Goal: Use online tool/utility: Utilize a website feature to perform a specific function

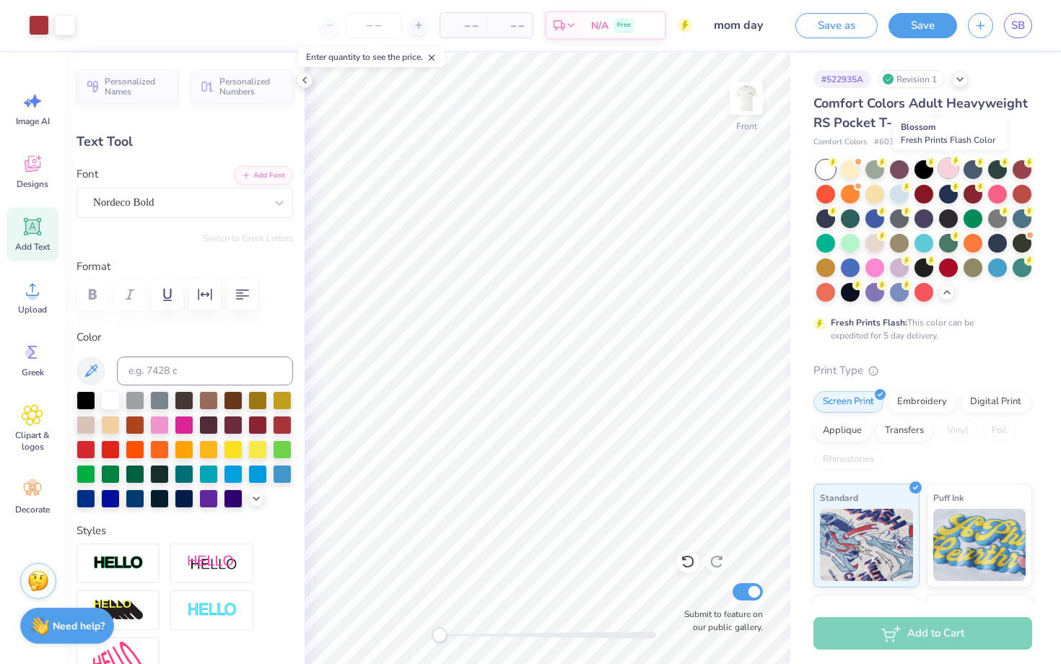
click at [948, 169] on div at bounding box center [948, 168] width 19 height 19
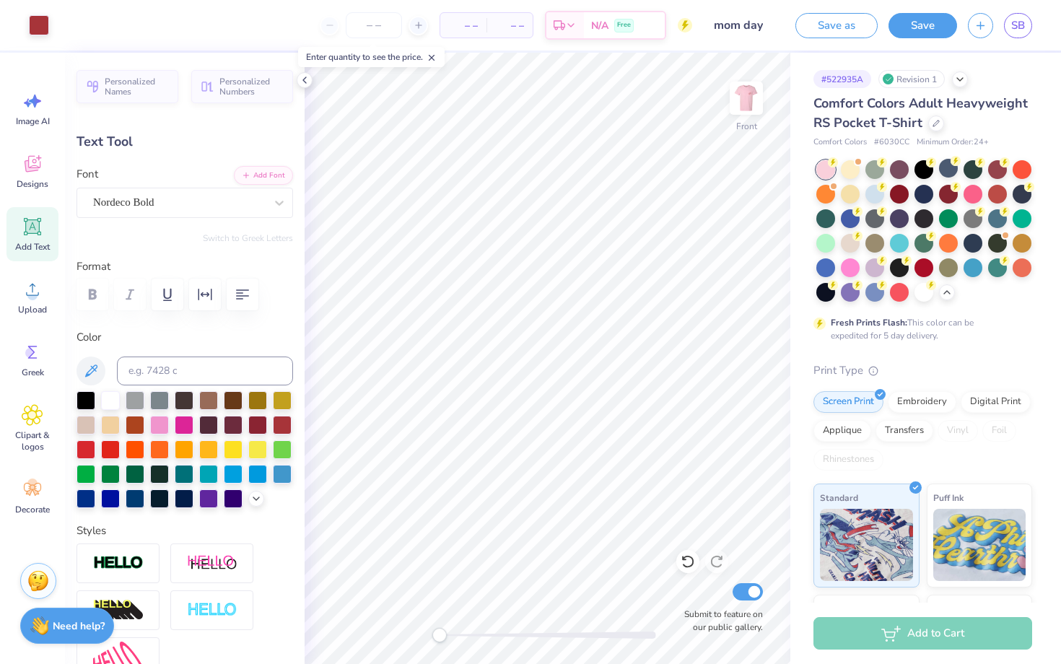
type input "9.03"
type input "0.77"
type input "15.24"
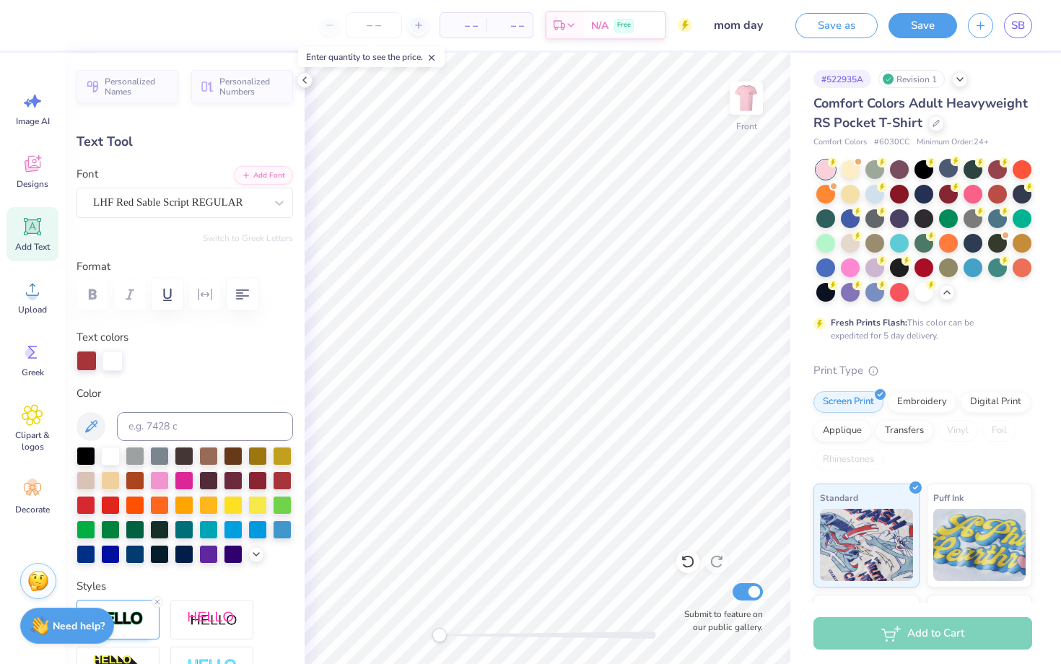
type input "10.21"
type input "3.41"
type input "11.29"
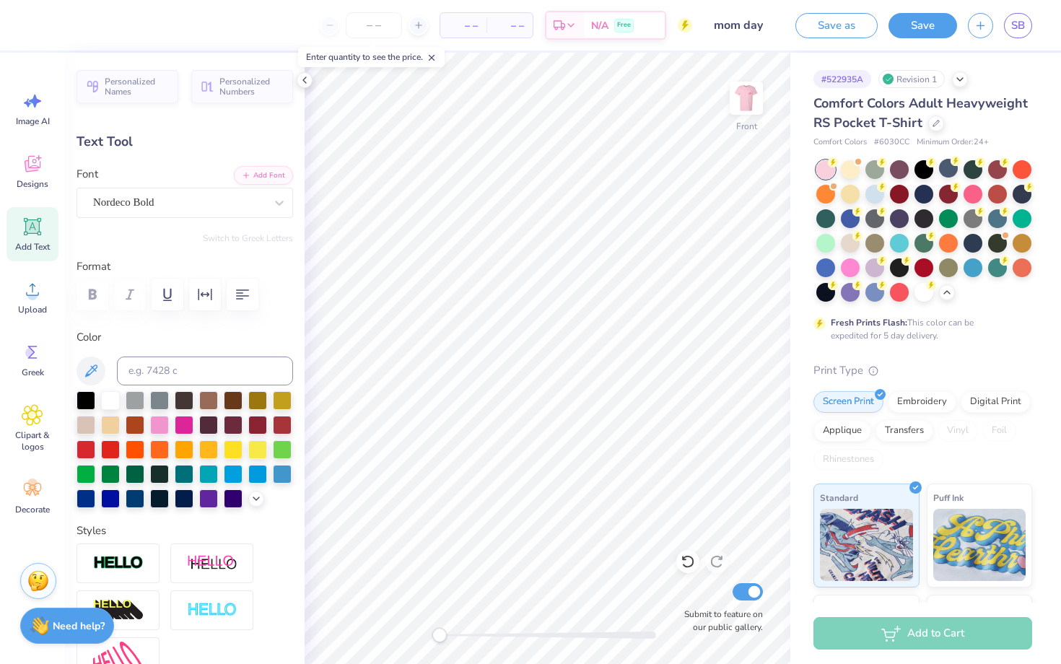
type input "9.03"
type input "0.77"
type input "15.24"
type input "5.57"
type input "1.11"
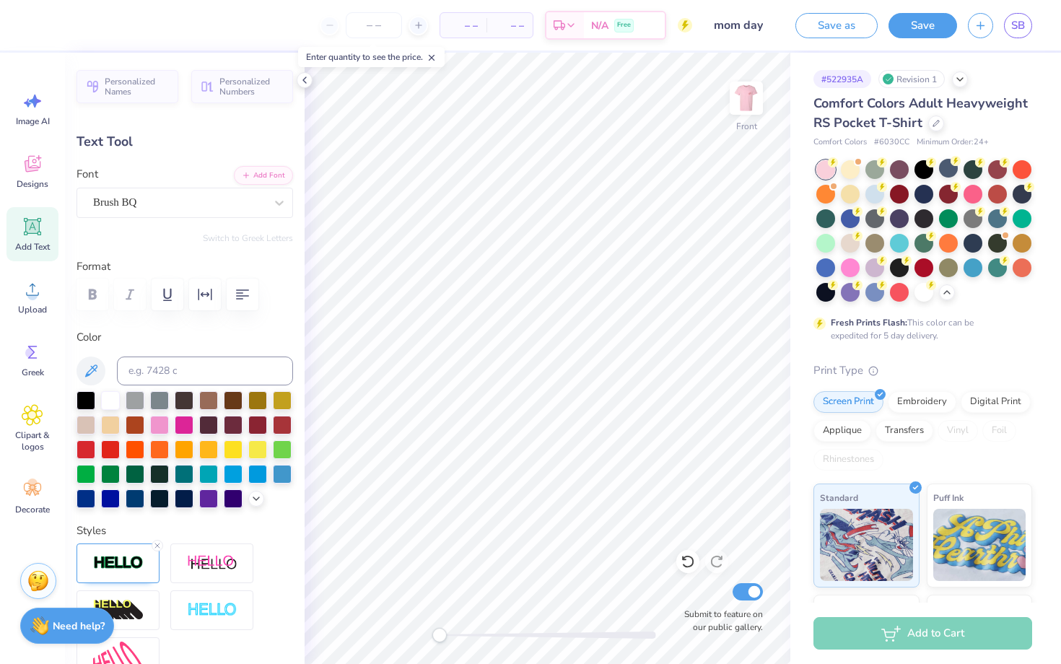
type input "14.13"
type input "9.03"
type input "0.77"
type input "15.15"
type textarea "Aggie Royals"
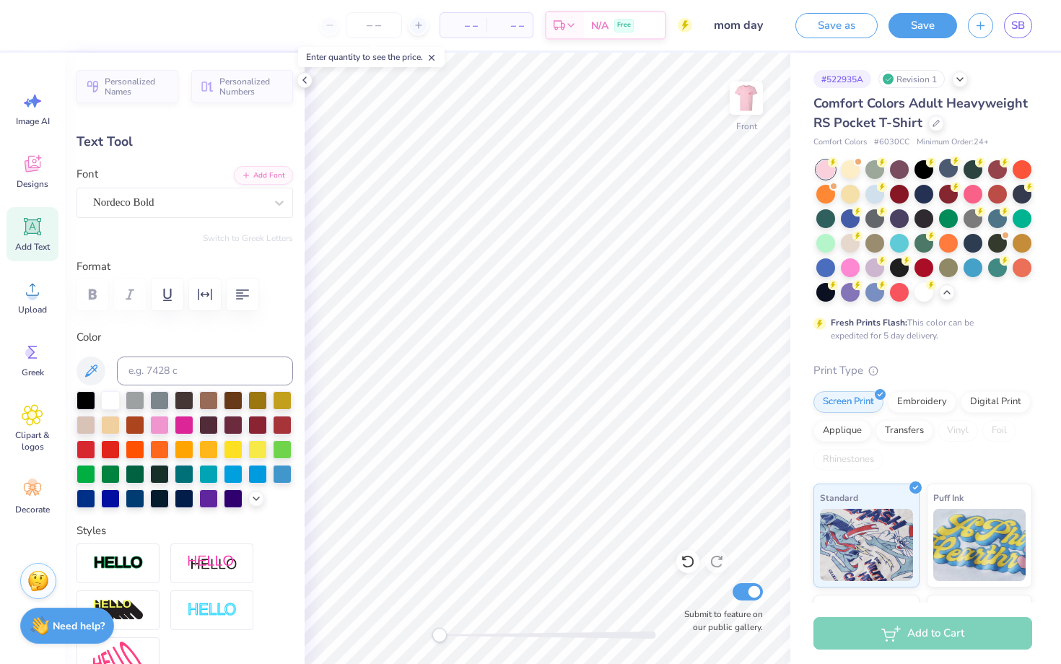
scroll to position [0, 3]
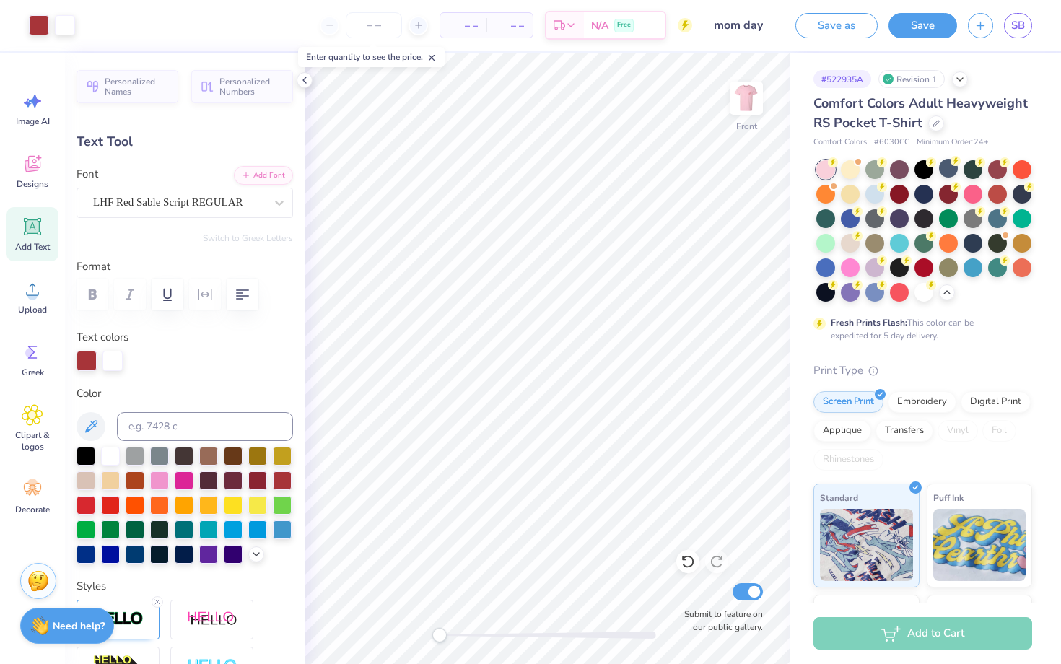
type input "10.21"
type input "3.41"
type input "11.19"
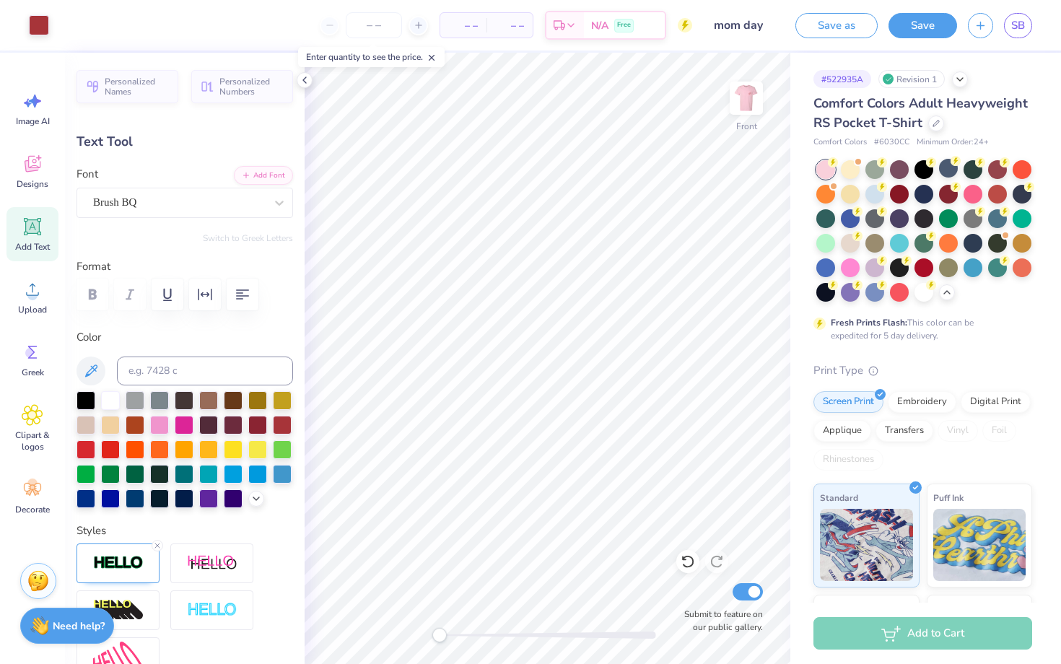
type input "5.57"
type input "1.11"
type input "14.04"
type input "6.77"
type input "0.89"
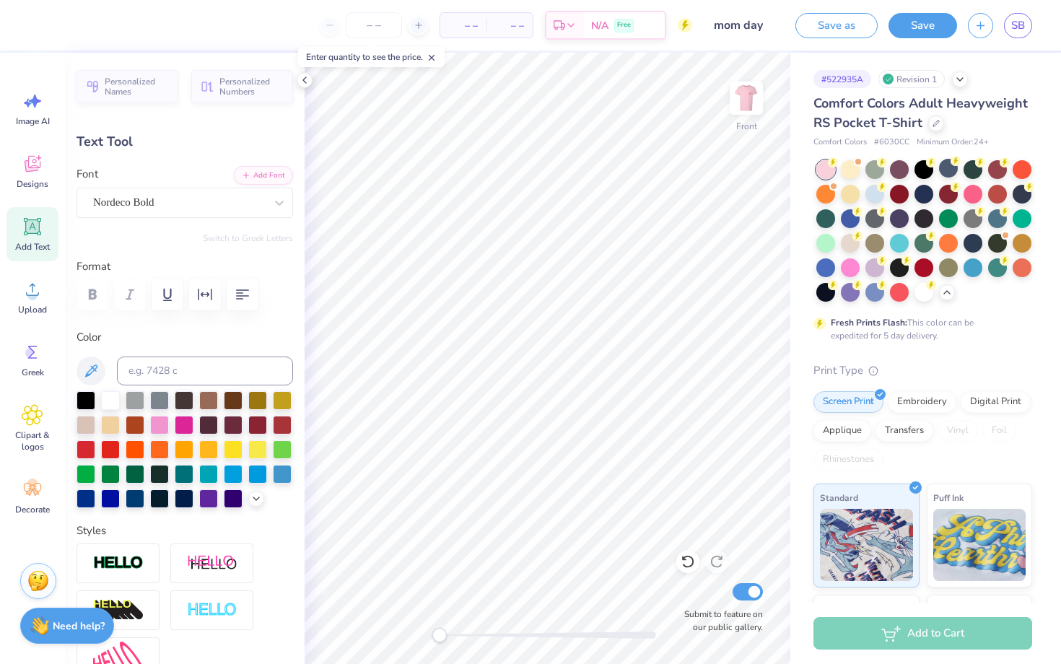
type input "15.10"
type input "5.63"
type input "0.74"
type input "14.25"
type input "5.57"
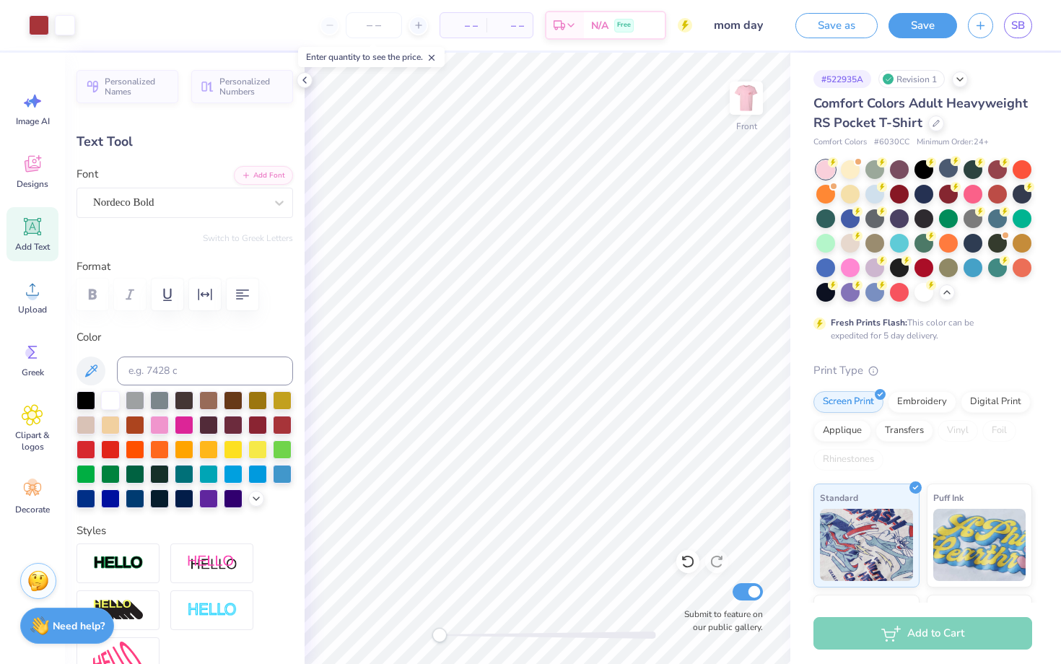
type input "1.11"
type input "17.59"
type textarea "October 25, 2025"
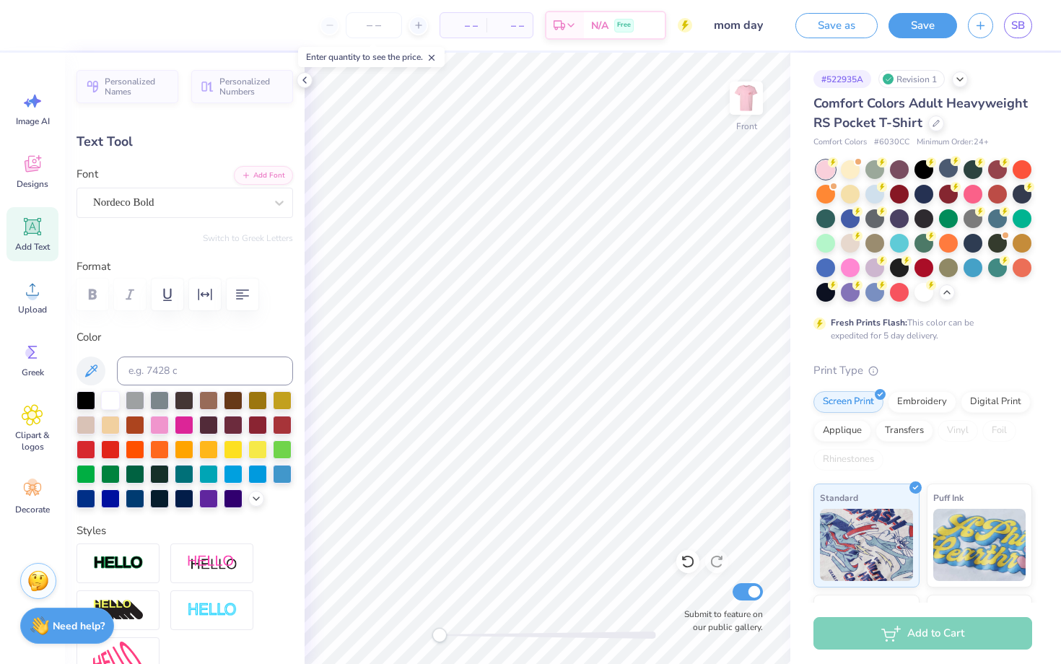
type input "5.68"
type input "0.50"
type input "16.25"
type input "7.26"
type input "0.99"
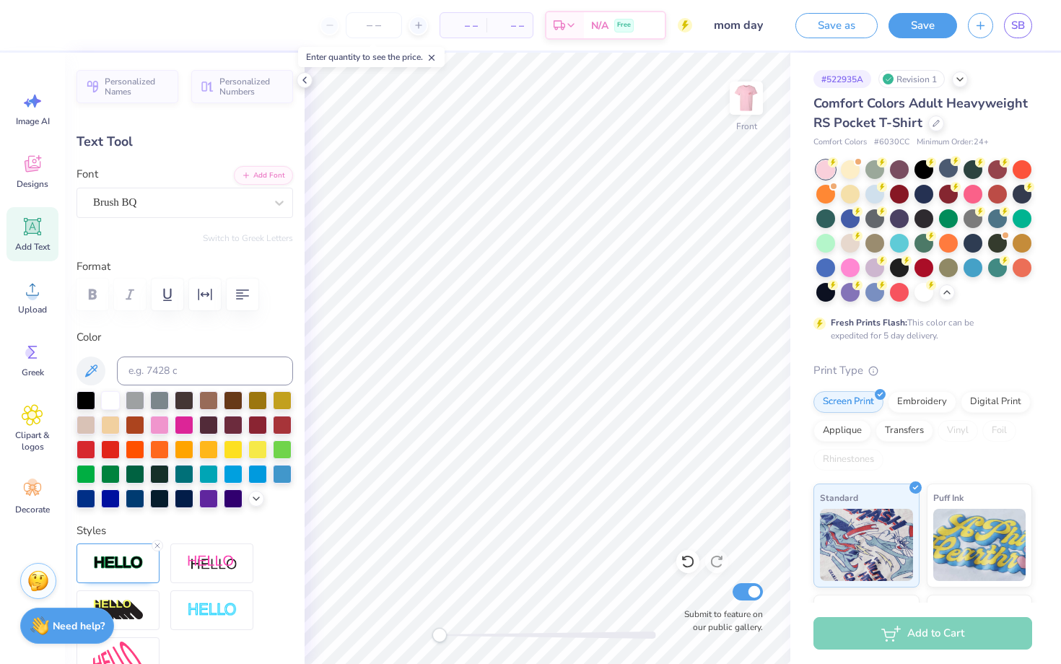
type input "15.05"
type input "5.68"
type input "0.50"
type input "16.24"
click at [266, 175] on button "Add Font" at bounding box center [263, 174] width 59 height 19
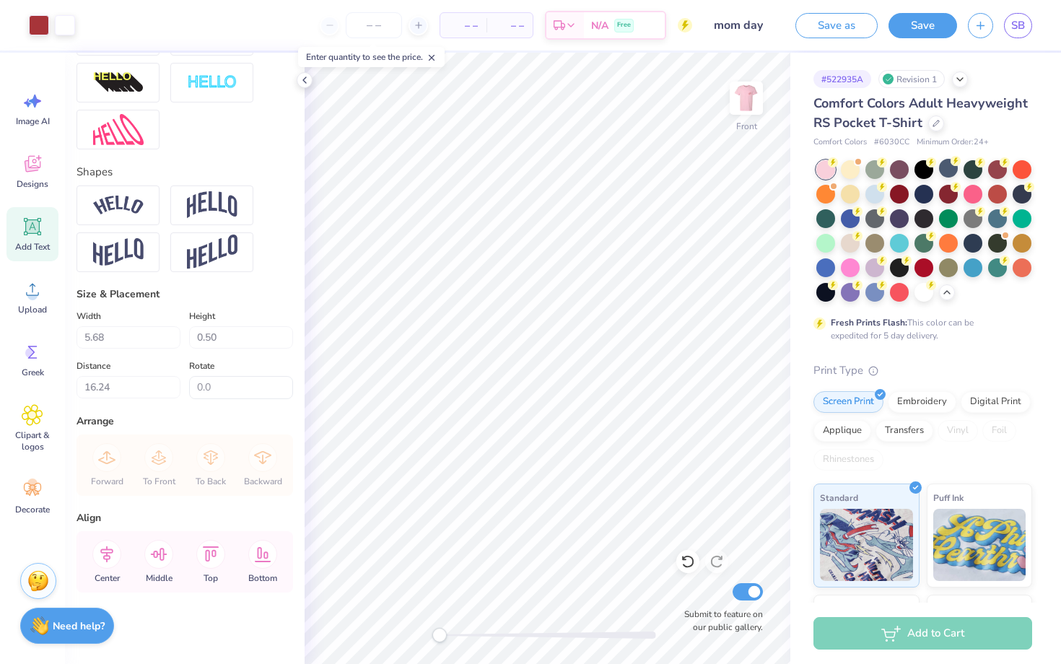
scroll to position [0, 0]
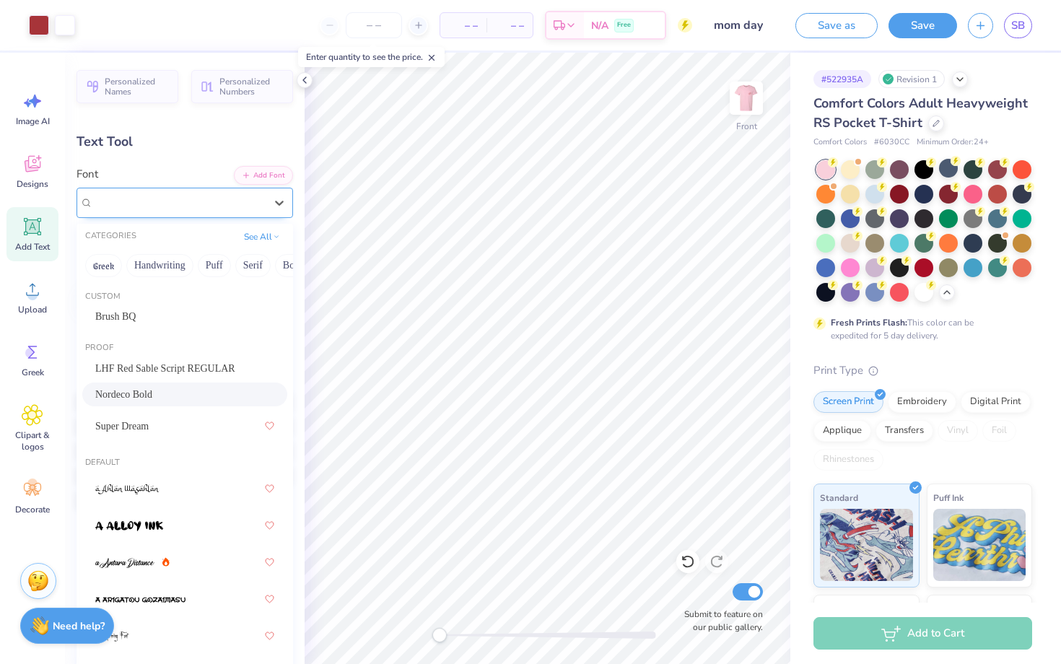
click at [170, 193] on div "Nordeco Bold" at bounding box center [179, 202] width 175 height 22
click at [151, 311] on div "Brush BQ" at bounding box center [184, 316] width 179 height 15
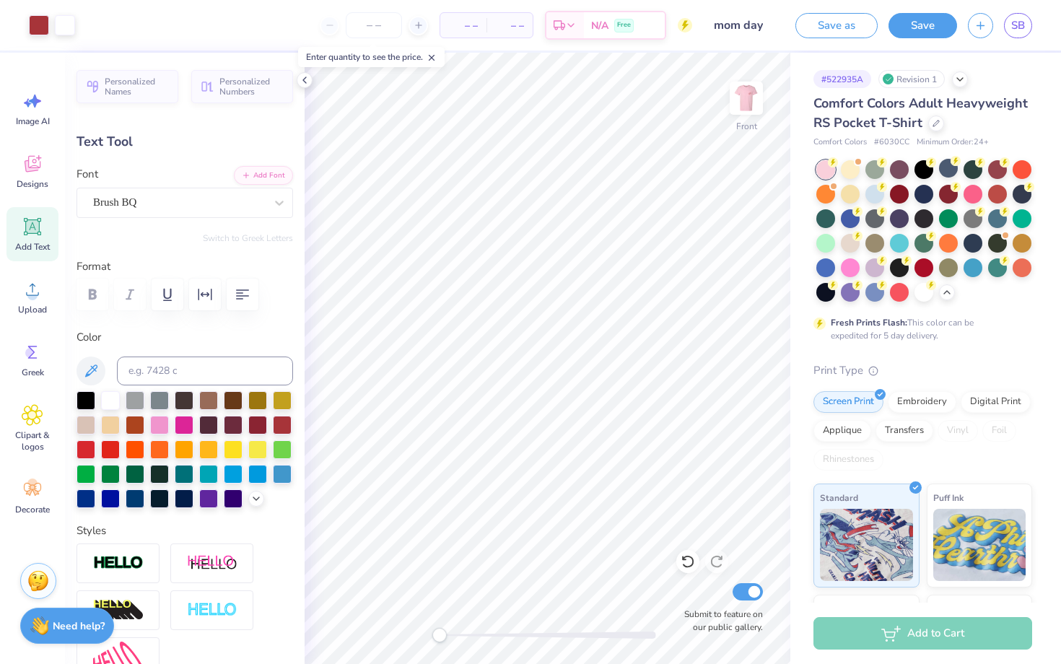
click at [37, 226] on icon at bounding box center [33, 227] width 14 height 14
type input "6.03"
type input "1.75"
type input "13.38"
click at [170, 206] on div "Super Dream" at bounding box center [179, 202] width 175 height 22
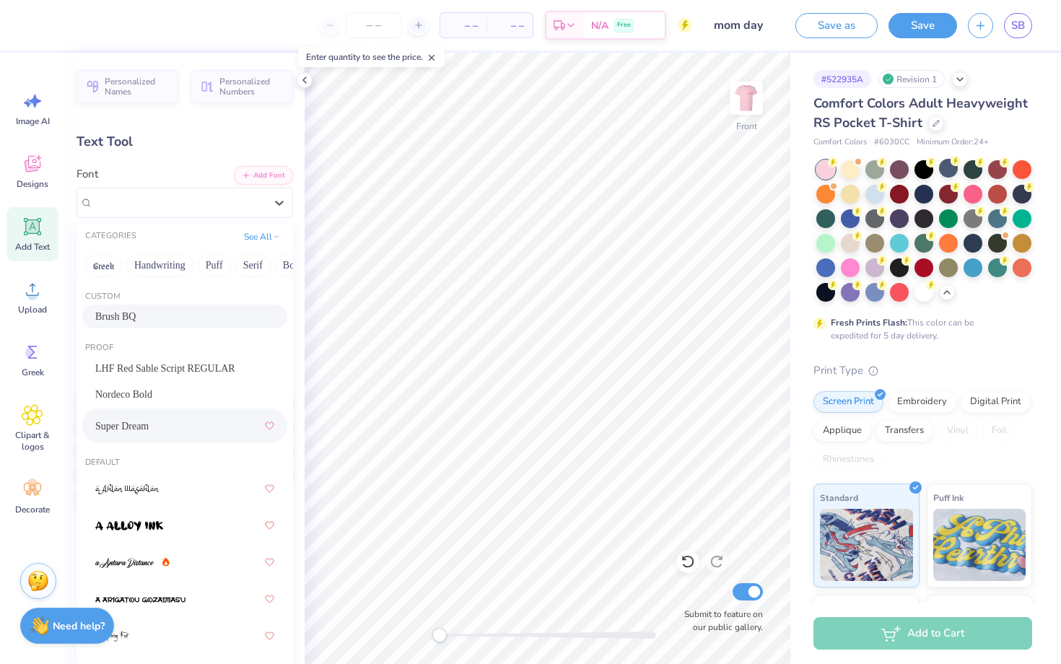
click at [173, 321] on div "Brush BQ" at bounding box center [184, 316] width 179 height 15
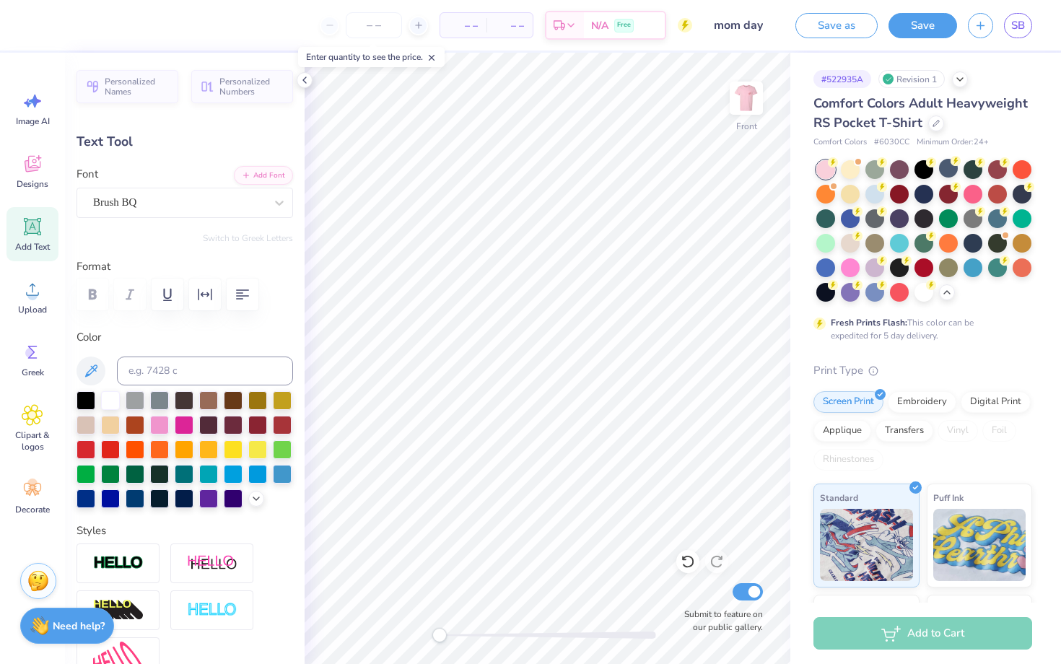
scroll to position [0, 4]
type textarea "Raised by the best"
click at [280, 422] on div at bounding box center [282, 423] width 19 height 19
type input "14.32"
type input "2.08"
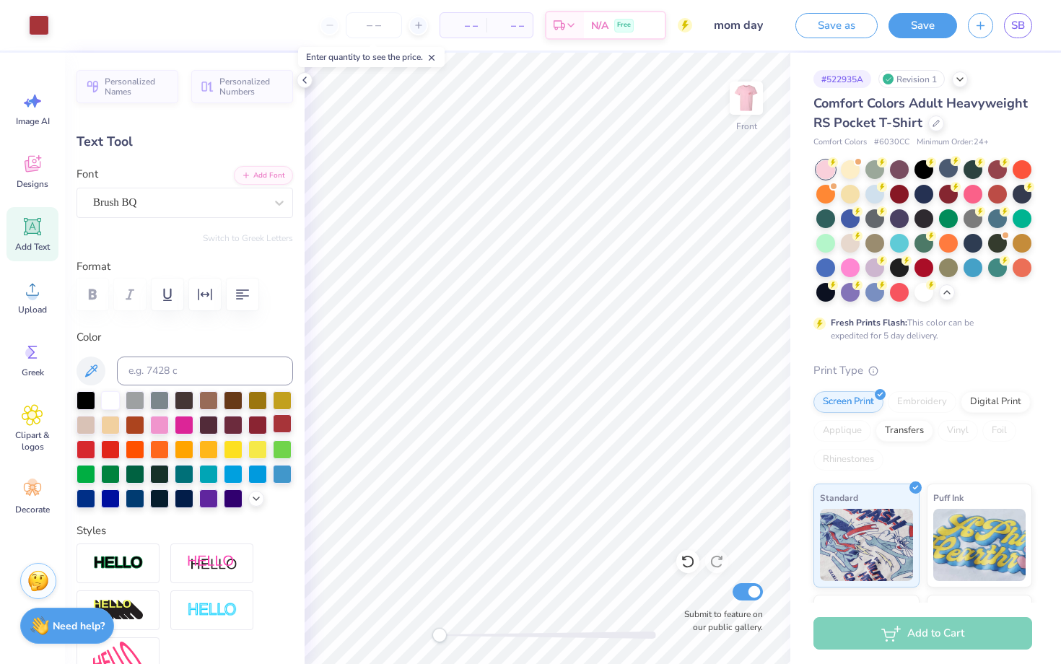
type input "13.21"
type input "6.66"
type input "0.97"
type input "16.18"
type input "6.07"
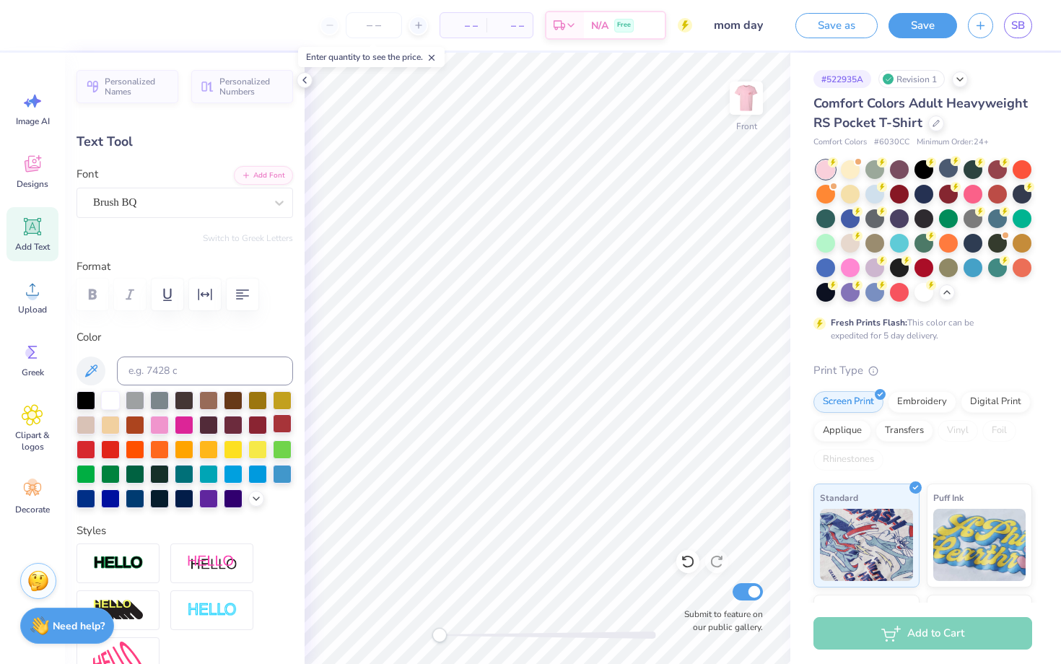
type input "0.88"
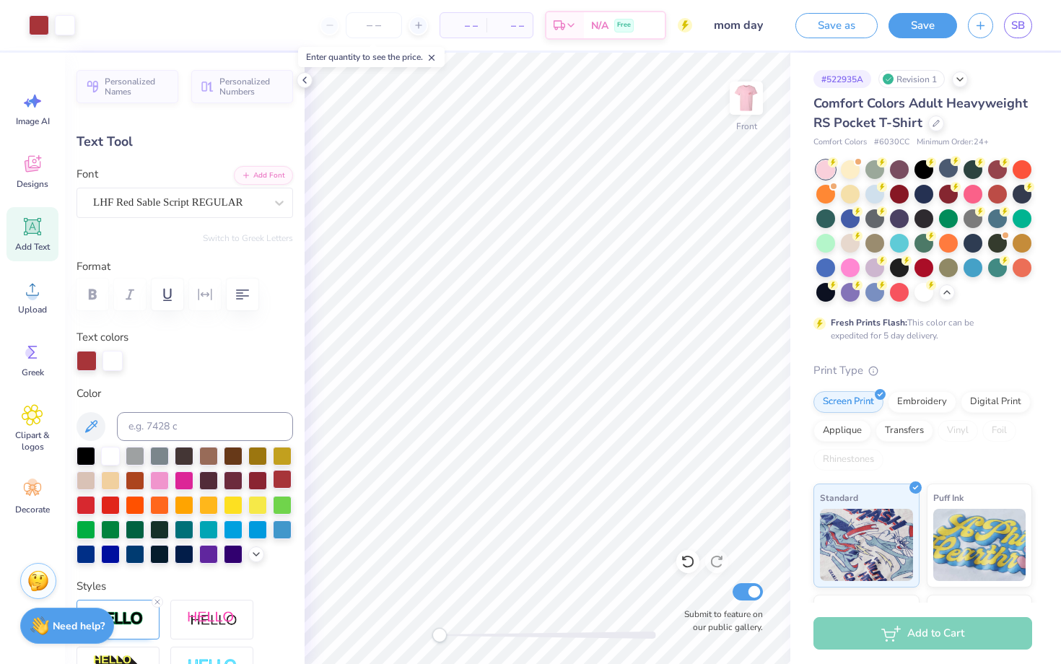
type input "10.21"
type input "3.41"
type input "11.19"
click at [87, 359] on div at bounding box center [86, 359] width 20 height 20
click at [118, 360] on div at bounding box center [112, 359] width 20 height 20
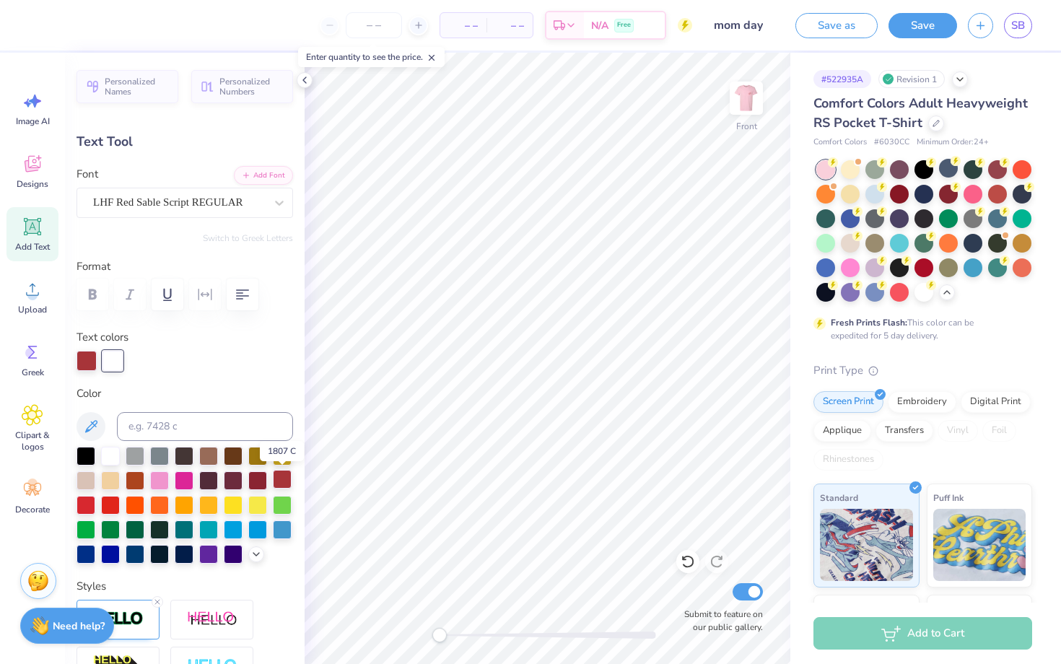
click at [286, 474] on div at bounding box center [282, 479] width 19 height 19
type input "8.17"
type input "2.54"
type input "9.92"
click at [281, 475] on div at bounding box center [282, 479] width 19 height 19
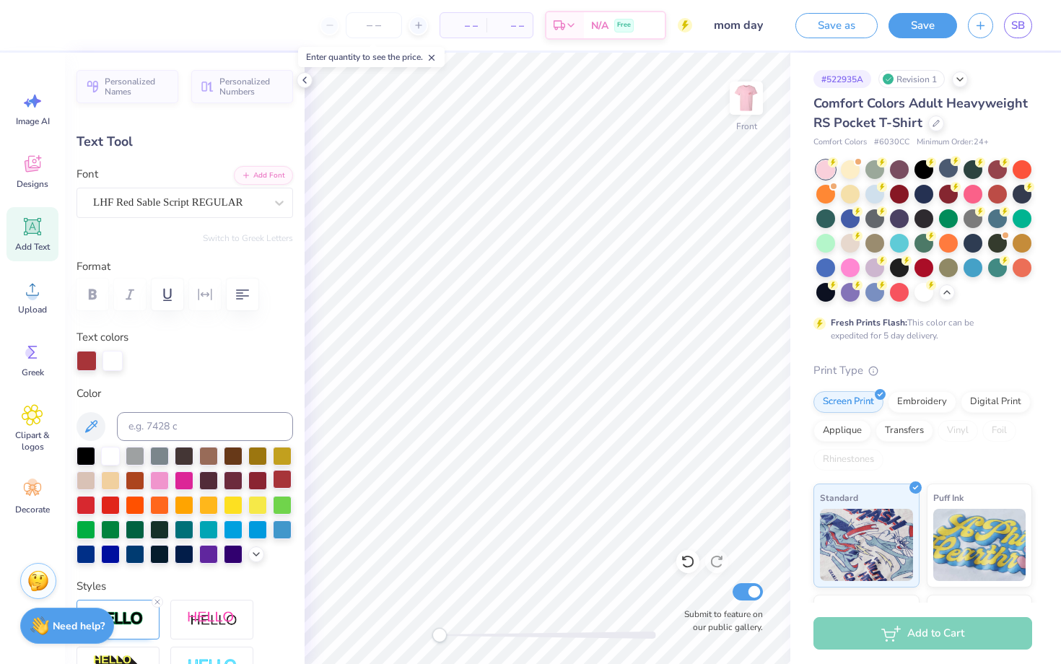
click at [276, 481] on div at bounding box center [282, 479] width 19 height 19
click at [282, 478] on div at bounding box center [282, 479] width 19 height 19
click at [119, 361] on div at bounding box center [112, 359] width 20 height 20
click at [281, 482] on div at bounding box center [282, 479] width 19 height 19
click at [684, 558] on icon at bounding box center [684, 558] width 3 height 3
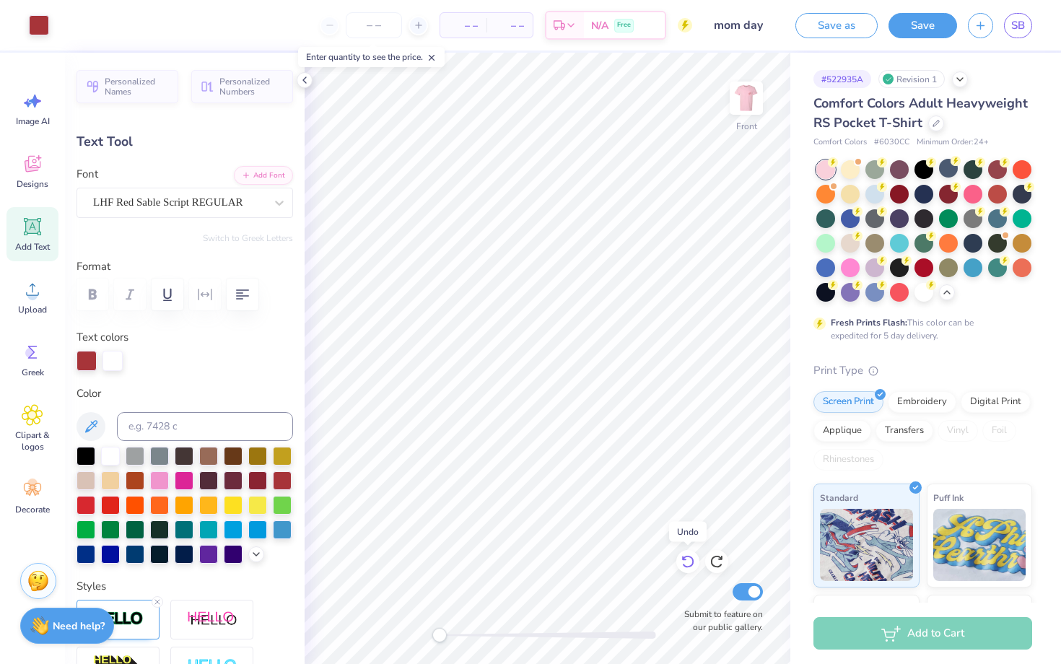
click at [684, 558] on icon at bounding box center [687, 561] width 14 height 14
click at [690, 561] on icon at bounding box center [687, 561] width 14 height 14
click at [688, 561] on icon at bounding box center [687, 561] width 14 height 14
click at [687, 558] on icon at bounding box center [687, 561] width 14 height 14
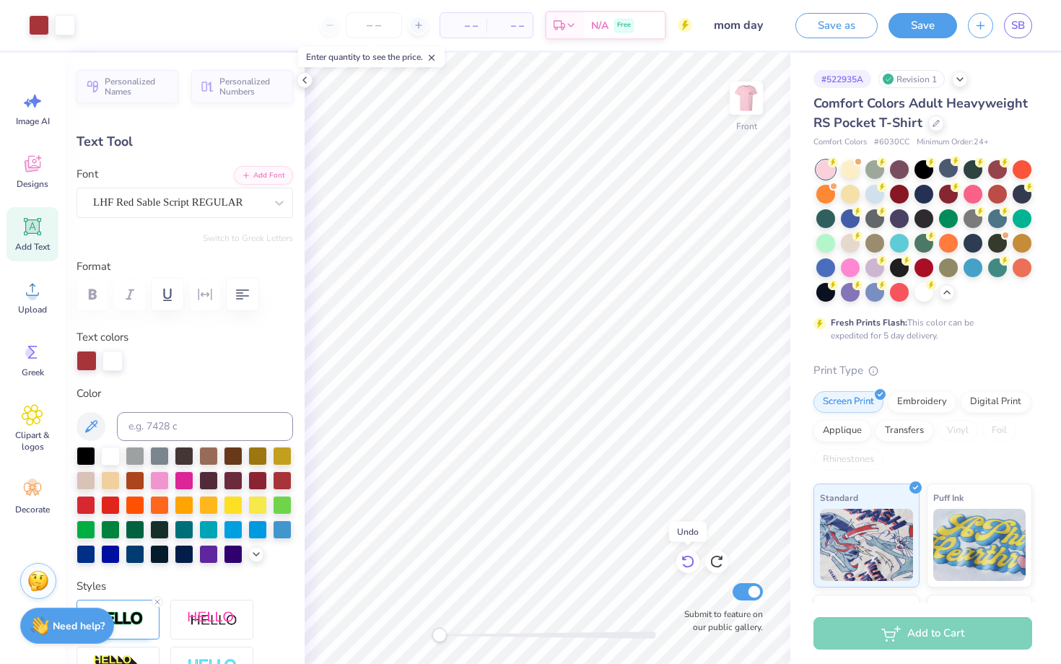
click at [687, 557] on icon at bounding box center [687, 561] width 14 height 14
click at [718, 561] on icon at bounding box center [716, 561] width 14 height 14
click at [753, 115] on img at bounding box center [746, 98] width 58 height 58
click at [737, 108] on img at bounding box center [746, 98] width 58 height 58
type input "10.21"
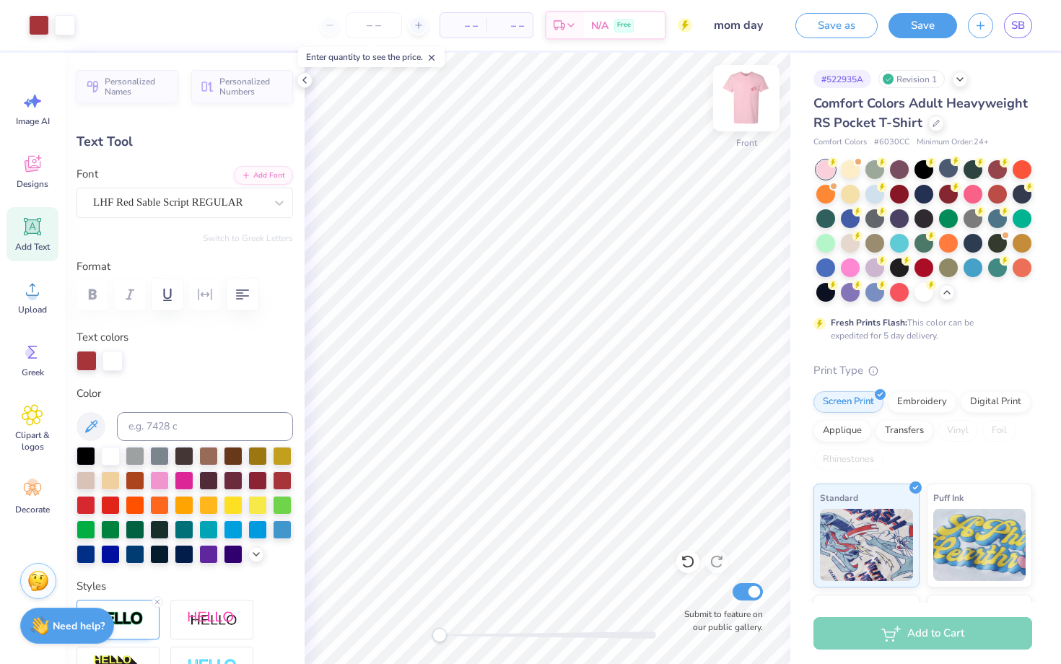
type input "3.41"
type input "11.19"
click at [686, 561] on icon at bounding box center [687, 561] width 14 height 14
click at [686, 560] on icon at bounding box center [687, 561] width 14 height 14
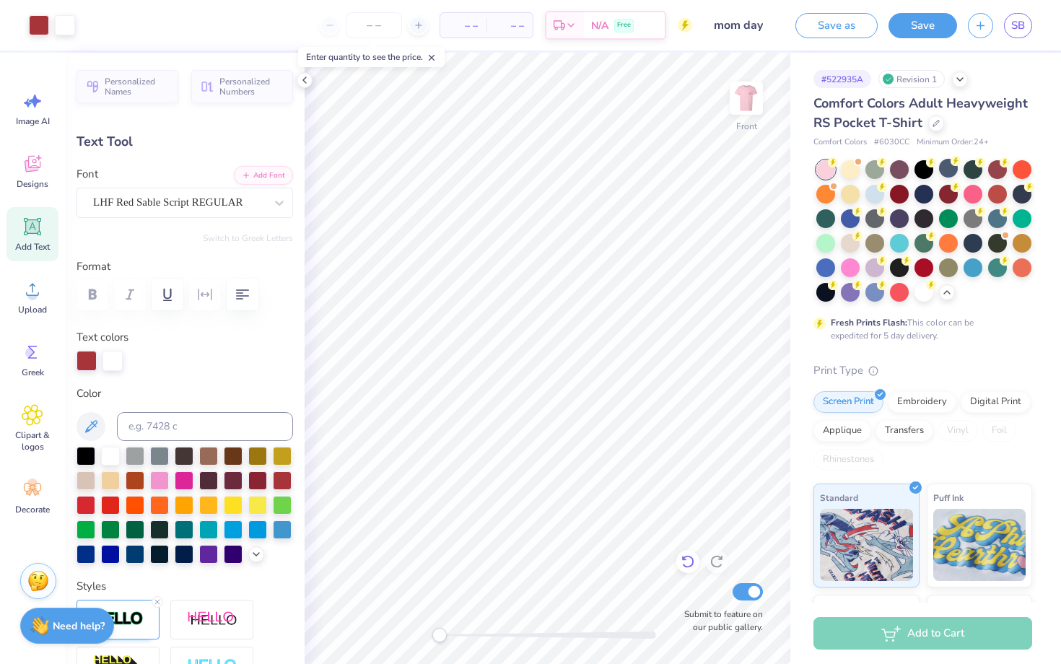
click at [686, 560] on icon at bounding box center [687, 561] width 14 height 14
click at [689, 563] on icon at bounding box center [687, 561] width 14 height 14
click at [693, 562] on icon at bounding box center [687, 562] width 12 height 13
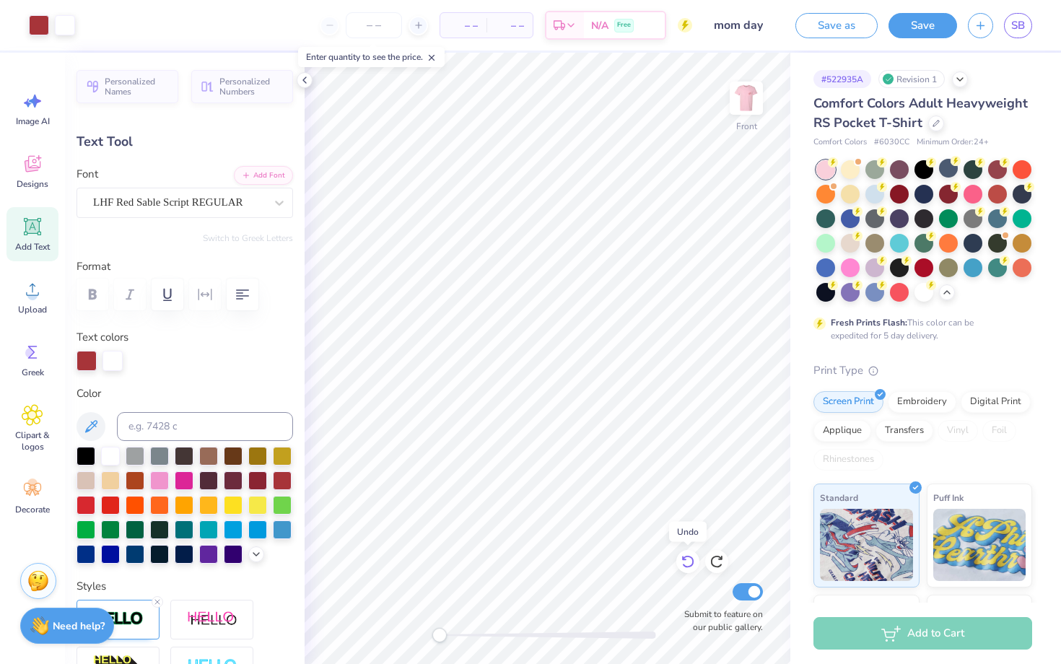
click at [693, 562] on icon at bounding box center [687, 561] width 14 height 14
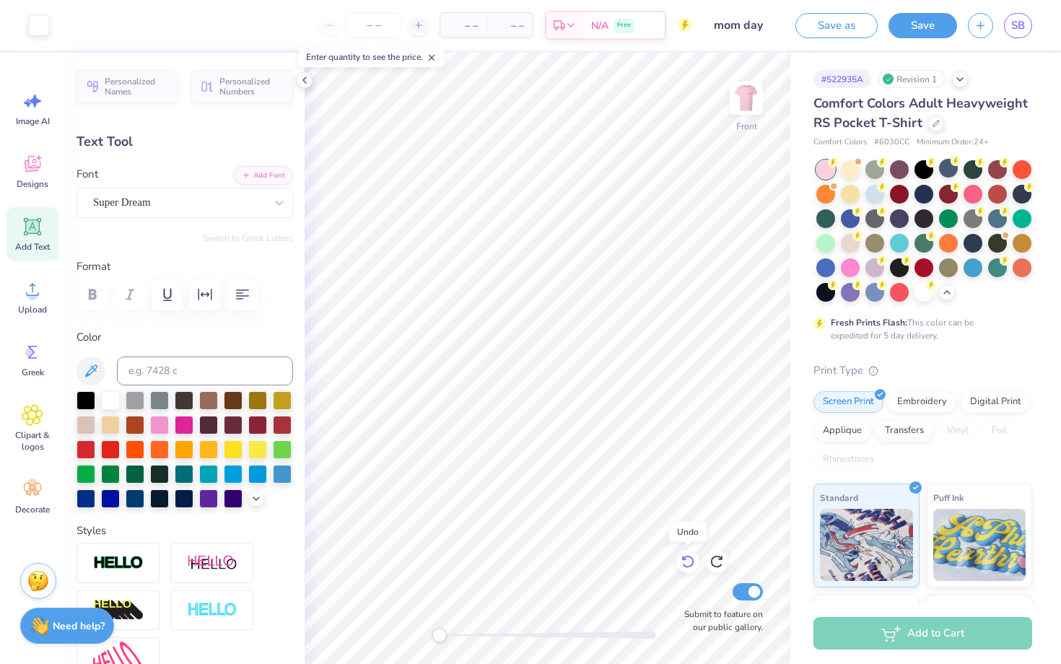
type input "6.03"
type input "1.75"
type input "13.38"
click at [693, 563] on icon at bounding box center [687, 561] width 14 height 14
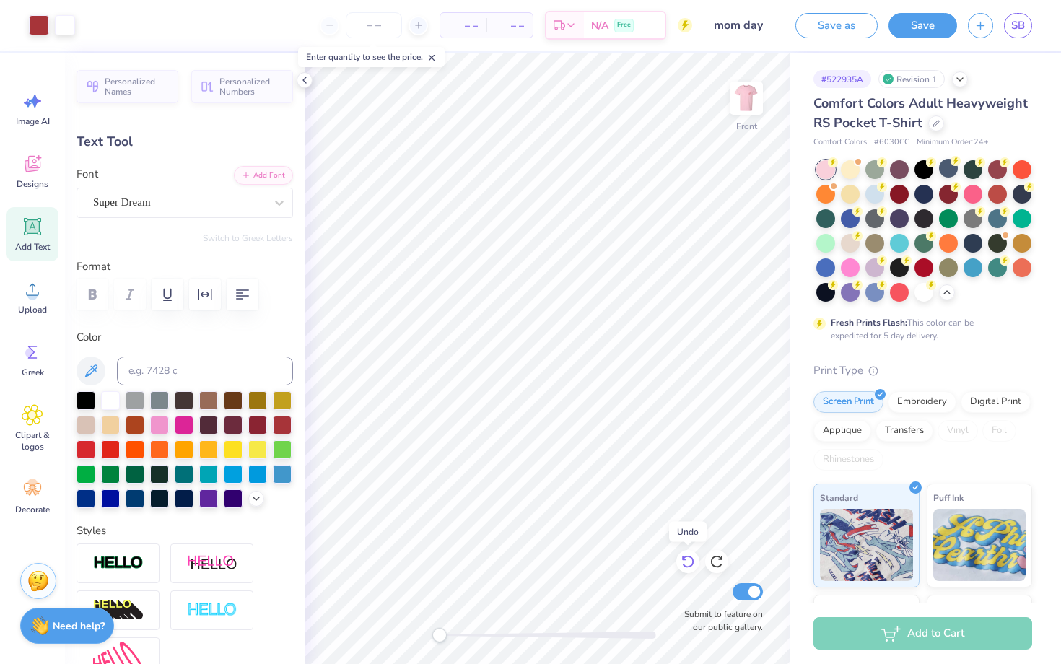
click at [693, 563] on icon at bounding box center [687, 561] width 14 height 14
click at [693, 564] on icon at bounding box center [687, 561] width 14 height 14
click at [693, 565] on icon at bounding box center [687, 561] width 14 height 14
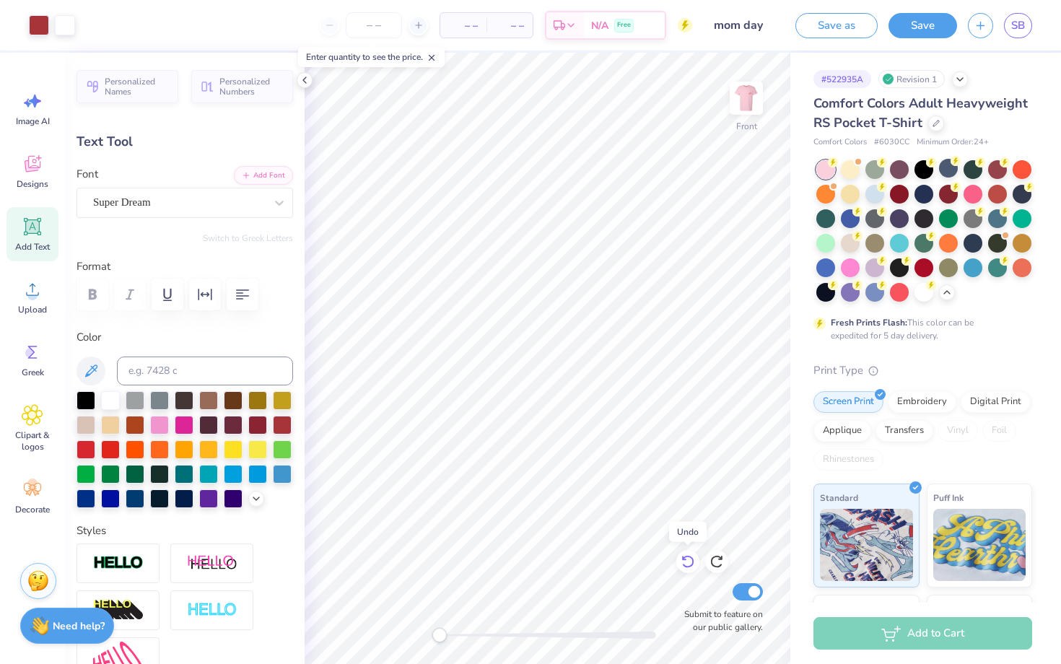
click at [693, 565] on icon at bounding box center [687, 561] width 14 height 14
click at [693, 566] on icon at bounding box center [687, 561] width 14 height 14
click at [693, 567] on icon at bounding box center [687, 561] width 14 height 14
click at [693, 568] on icon at bounding box center [687, 561] width 14 height 14
click at [694, 569] on div at bounding box center [687, 561] width 23 height 23
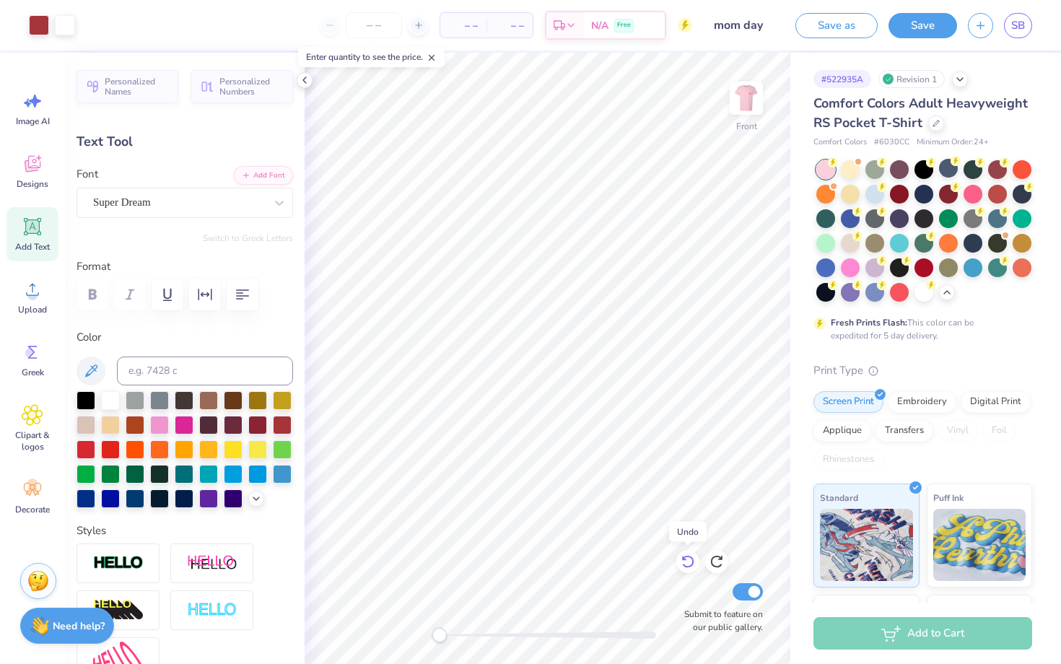
click at [694, 569] on div at bounding box center [687, 561] width 23 height 23
click at [694, 571] on div at bounding box center [687, 561] width 23 height 23
click at [692, 565] on icon at bounding box center [687, 561] width 14 height 14
click at [694, 565] on icon at bounding box center [687, 561] width 14 height 14
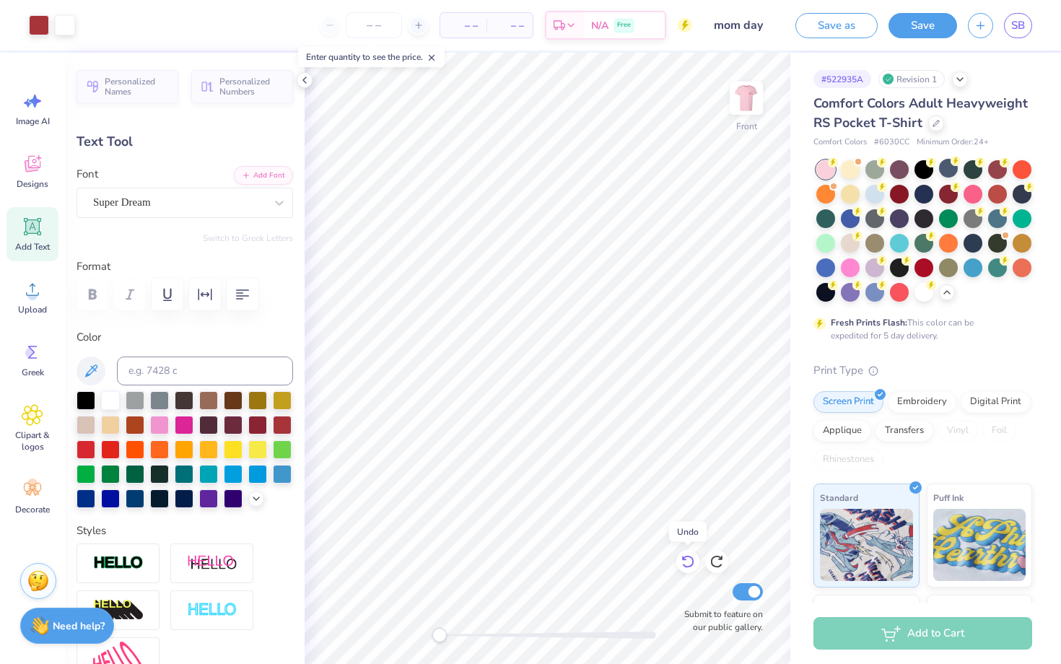
click at [693, 565] on icon at bounding box center [687, 561] width 14 height 14
click at [692, 566] on icon at bounding box center [687, 561] width 14 height 14
type input "7.97"
type input "0.34"
type input "16.31"
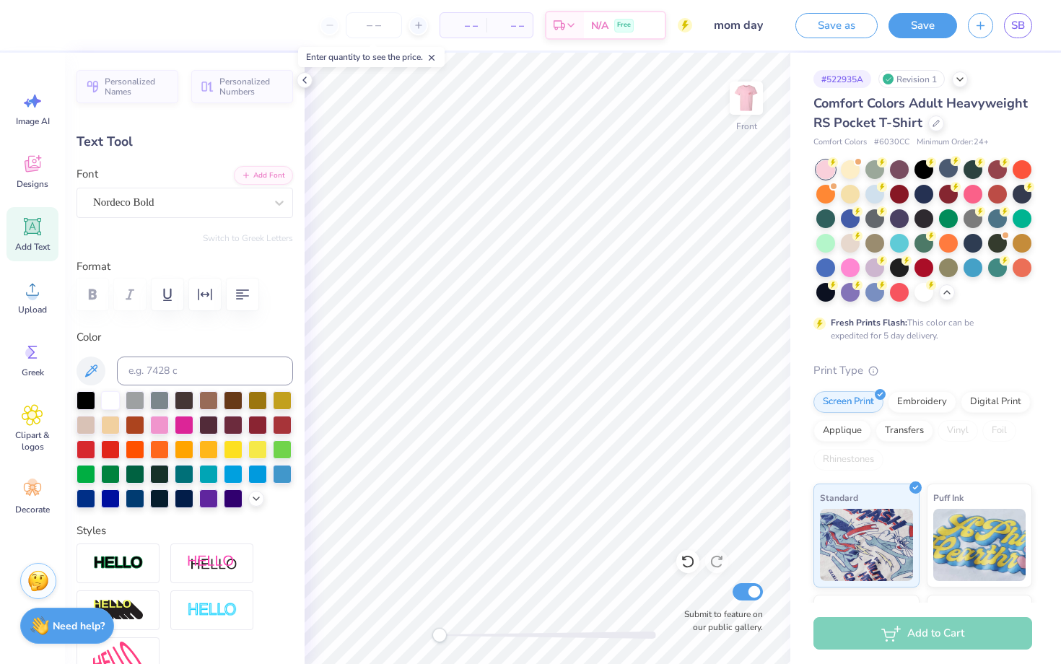
type textarea "Raised by the best!"
type input "9.03"
type input "0.77"
type input "15.24"
type input "5.68"
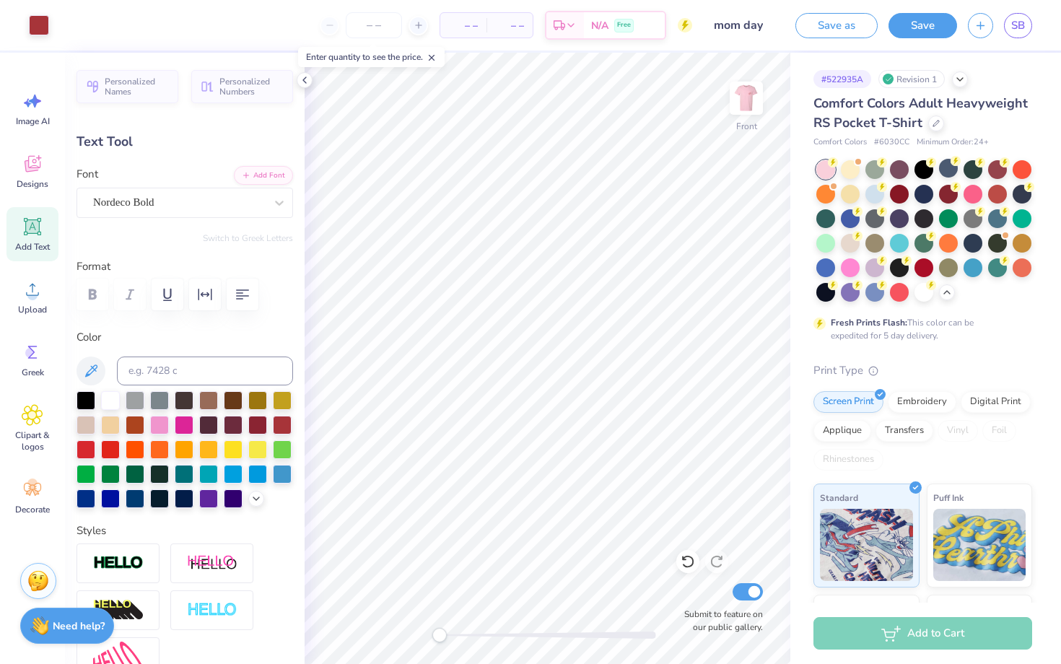
type input "0.50"
type input "16.26"
type input "8.49"
type input "0.75"
type input "15.54"
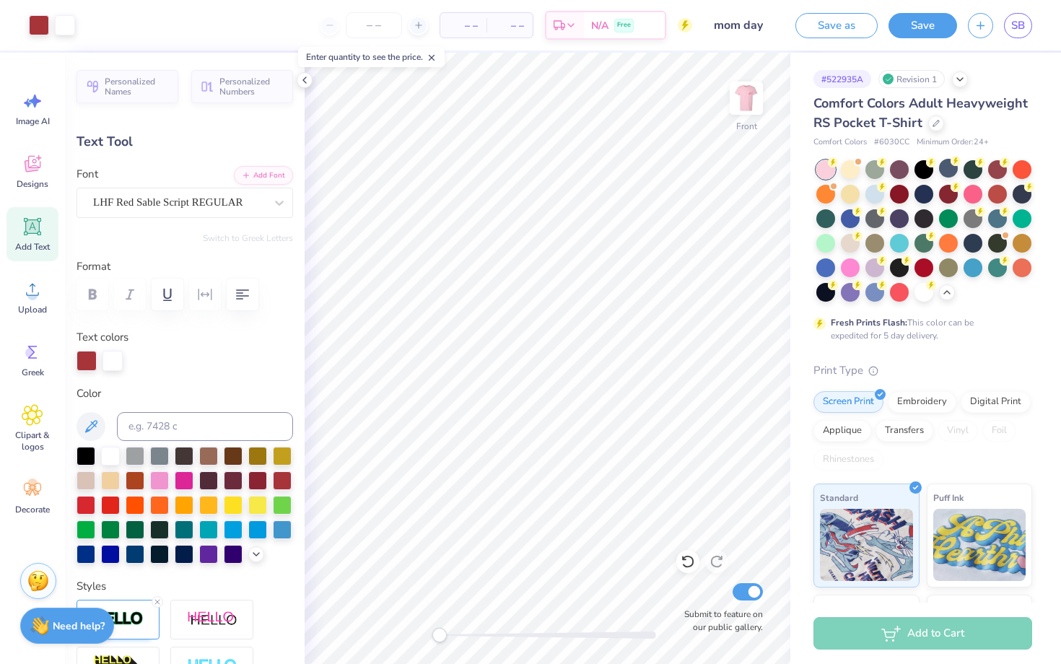
type input "10.21"
type input "3.41"
type input "11.29"
type input "8.49"
type input "0.75"
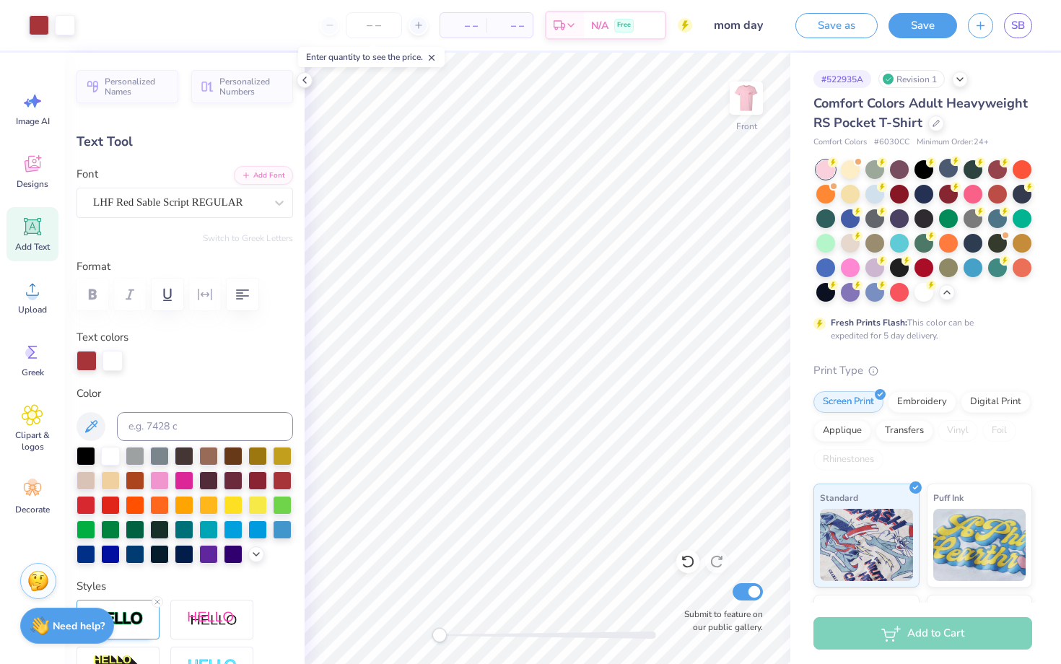
type input "15.44"
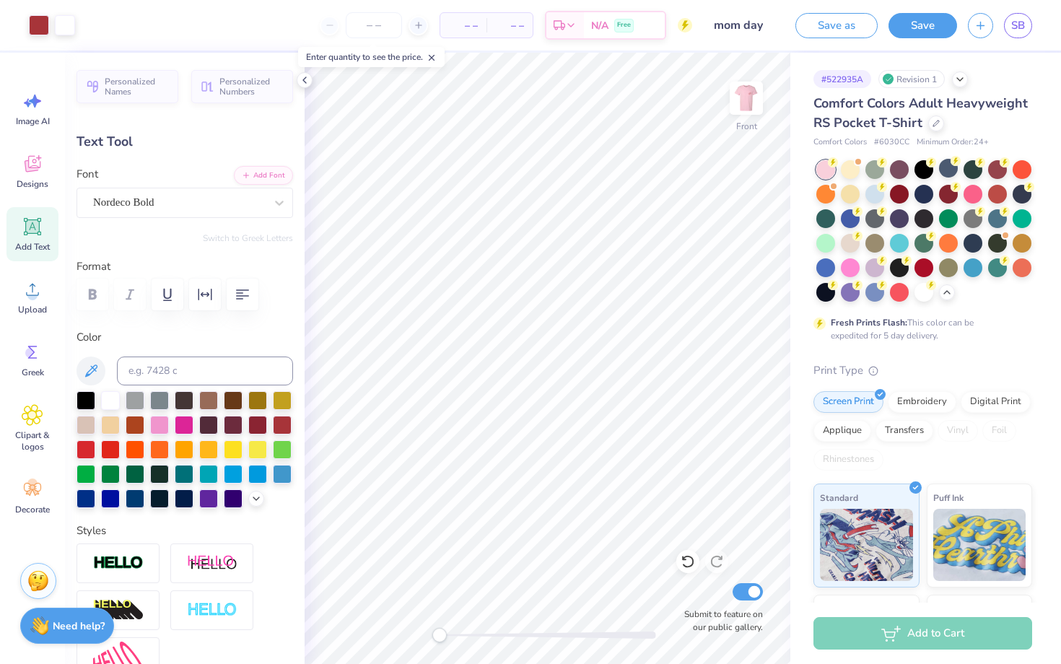
type input "5.57"
type input "1.11"
type input "14.13"
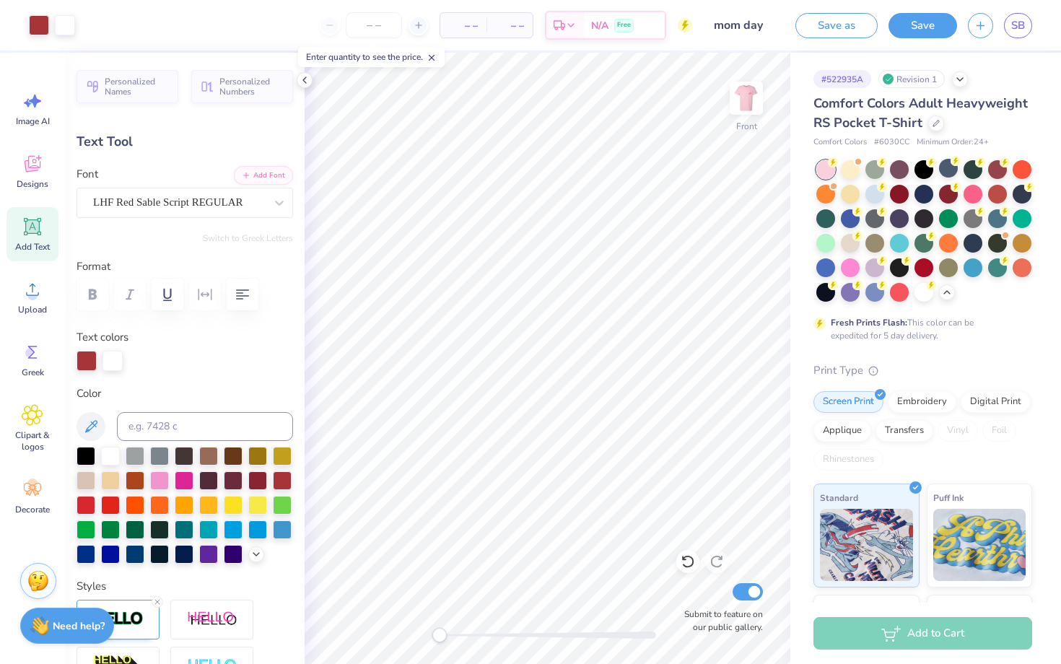
type input "10.21"
type input "3.41"
type input "11.27"
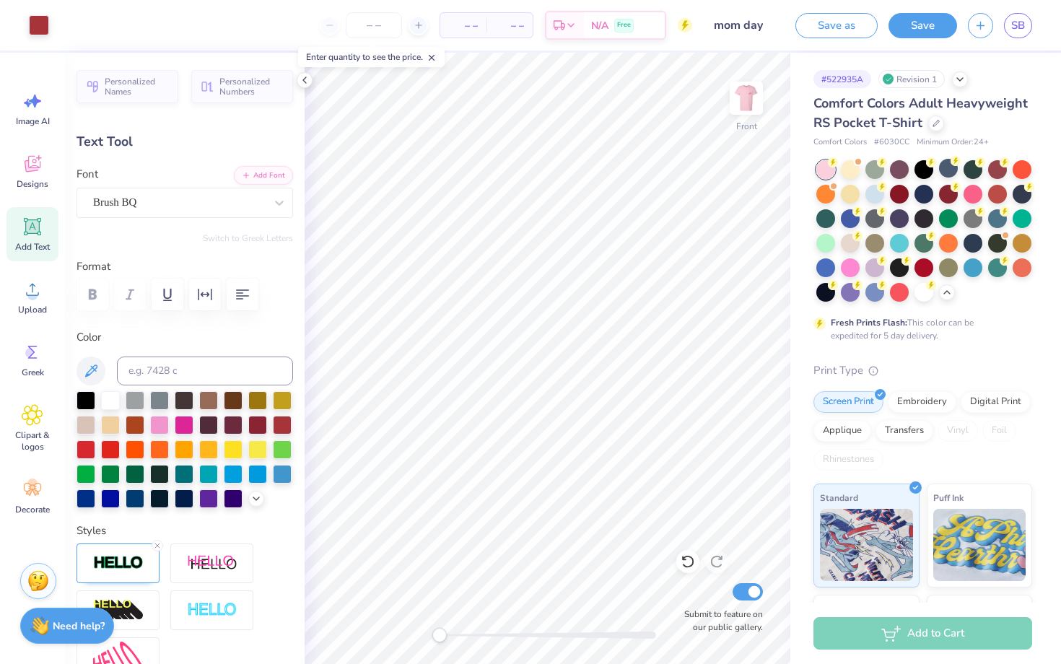
type input "5.57"
type input "1.11"
type input "13.92"
type input "6.22"
type input "1.24"
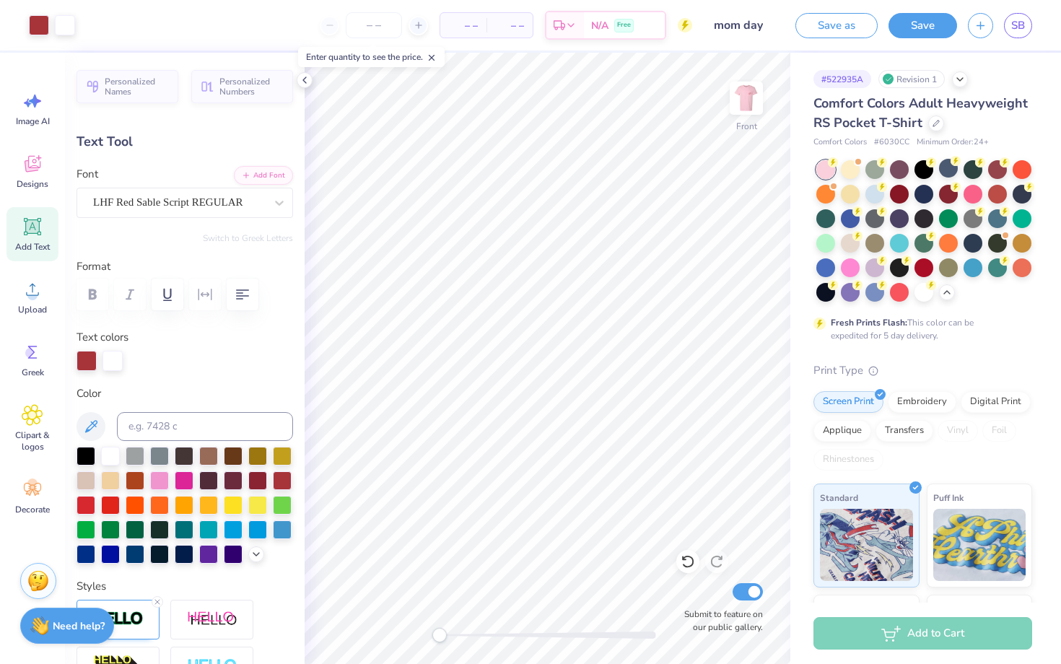
type input "10.21"
type input "3.41"
type input "11.27"
click at [690, 561] on icon at bounding box center [687, 561] width 14 height 14
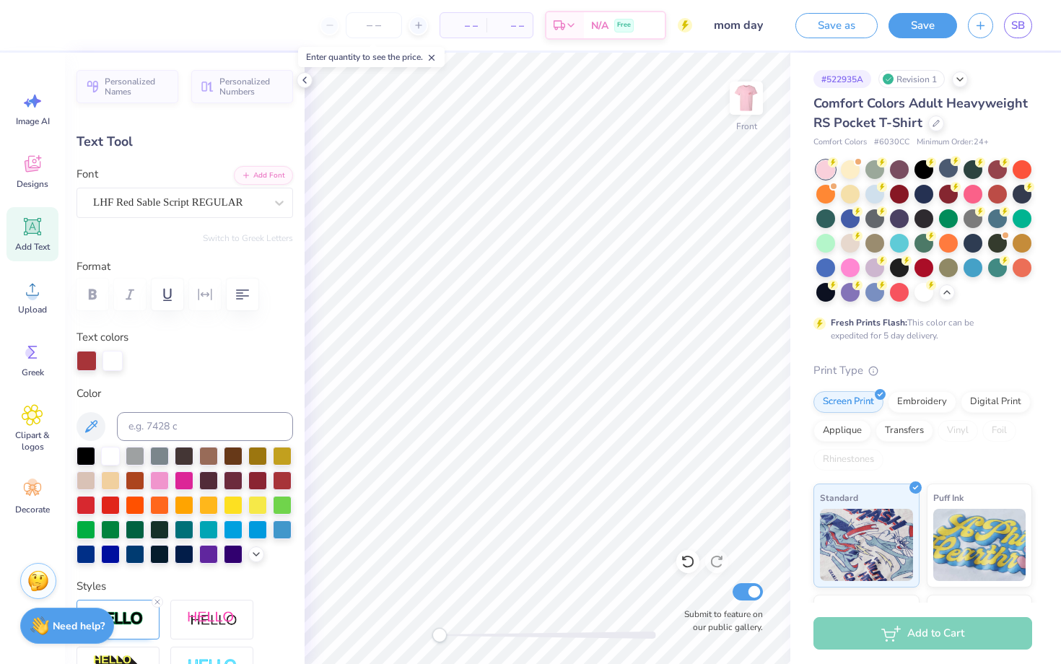
type textarea "Day"
type input "10.20"
type input "2.70"
type input "11.55"
type input "7.18"
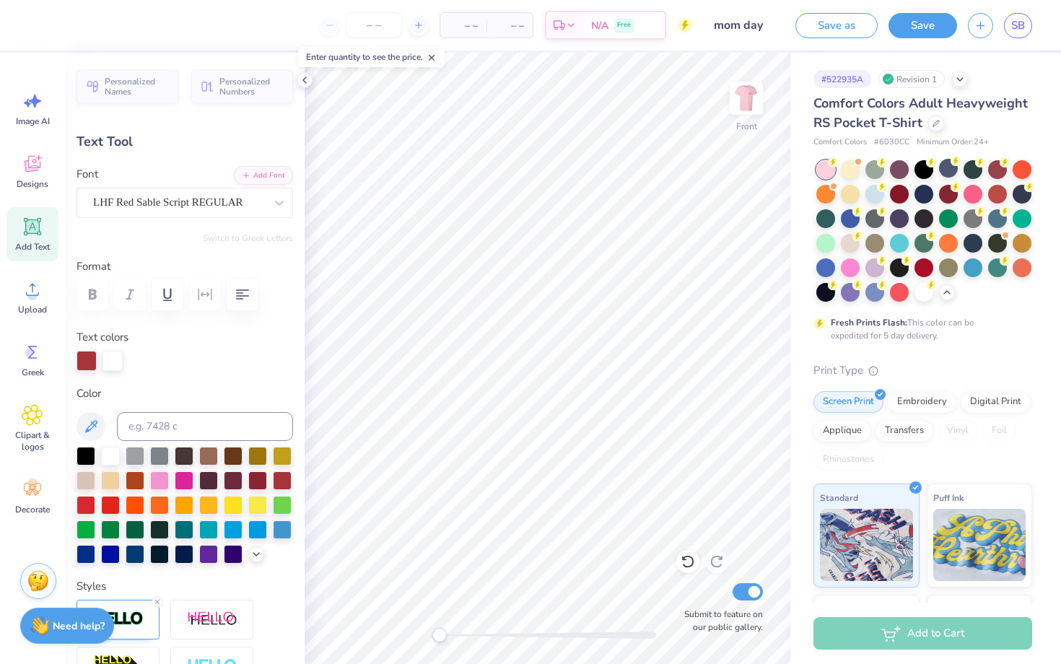
type input "1.90"
type input "9.04"
type input "2.39"
click at [688, 560] on icon at bounding box center [687, 561] width 14 height 14
click at [688, 563] on icon at bounding box center [687, 561] width 14 height 14
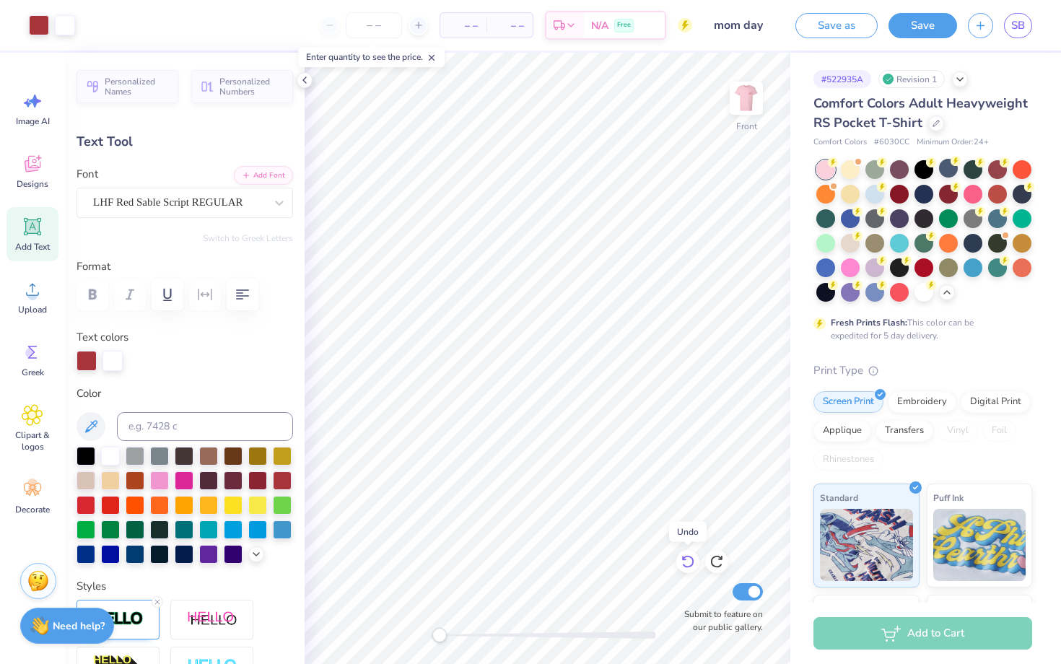
click at [688, 563] on icon at bounding box center [687, 561] width 14 height 14
click at [688, 561] on icon at bounding box center [687, 561] width 14 height 14
click at [924, 26] on button "Save" at bounding box center [922, 23] width 69 height 25
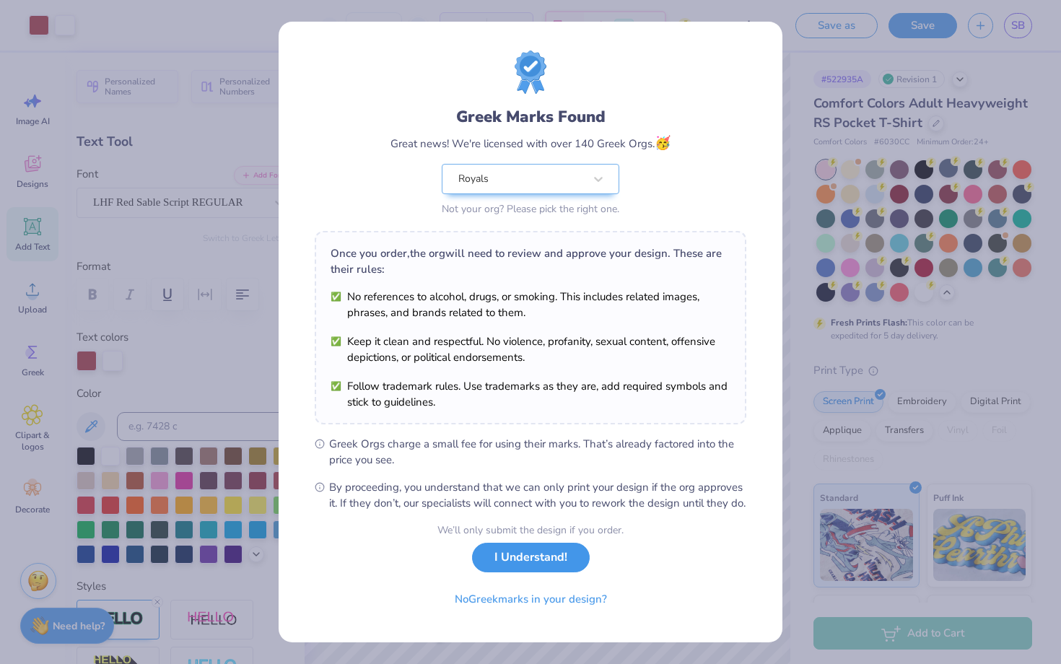
click at [543, 572] on button "I Understand!" at bounding box center [531, 558] width 118 height 30
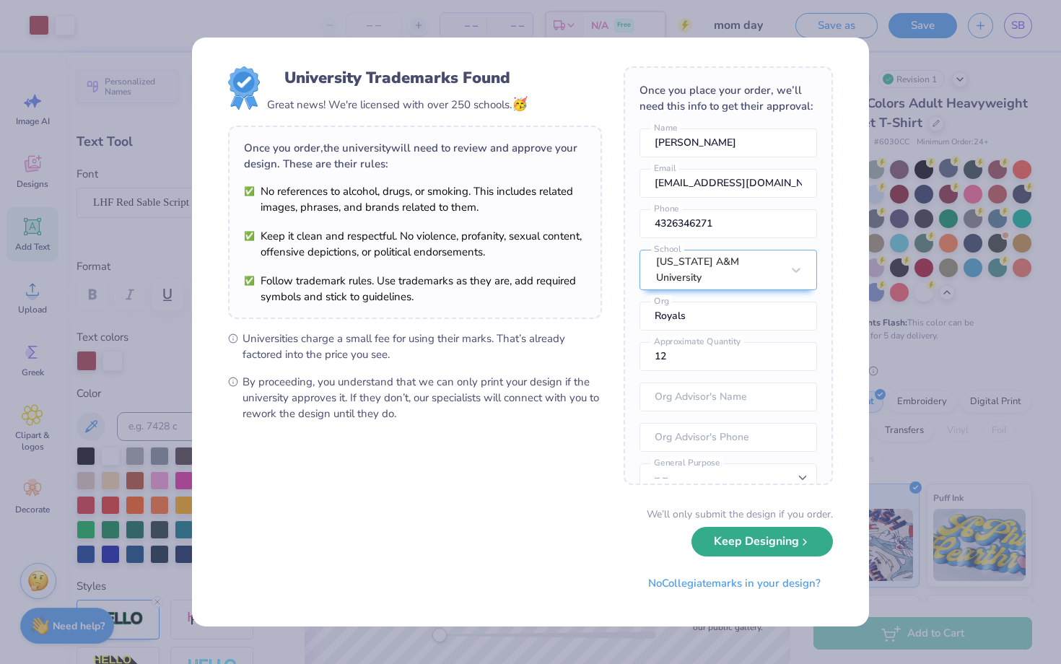
click at [766, 542] on button "Keep Designing" at bounding box center [761, 542] width 141 height 30
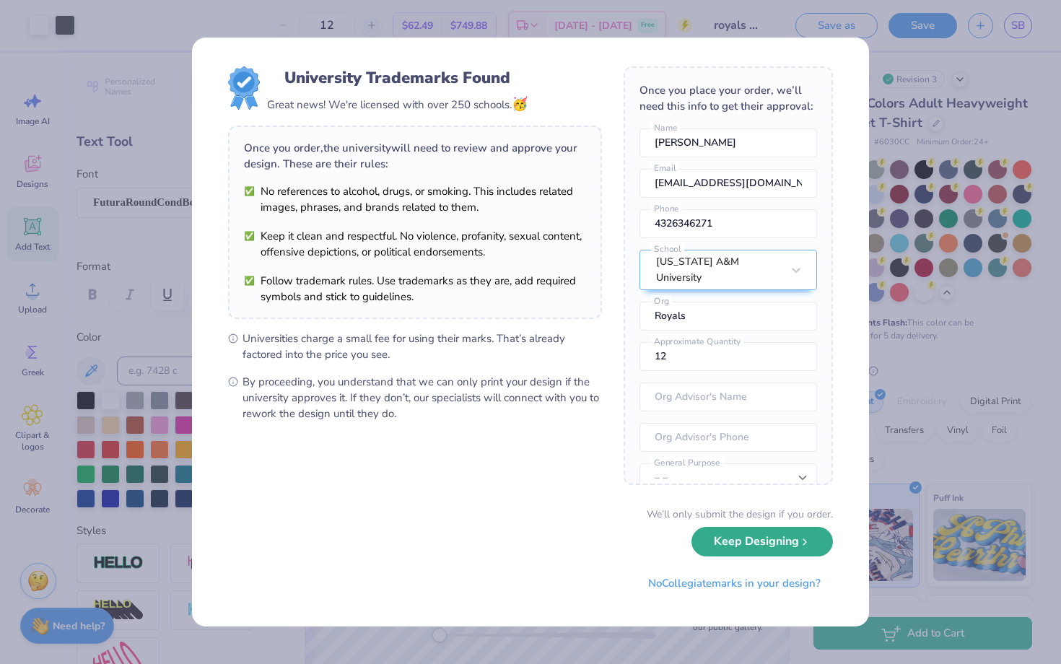
click at [739, 543] on button "Keep Designing" at bounding box center [761, 542] width 141 height 30
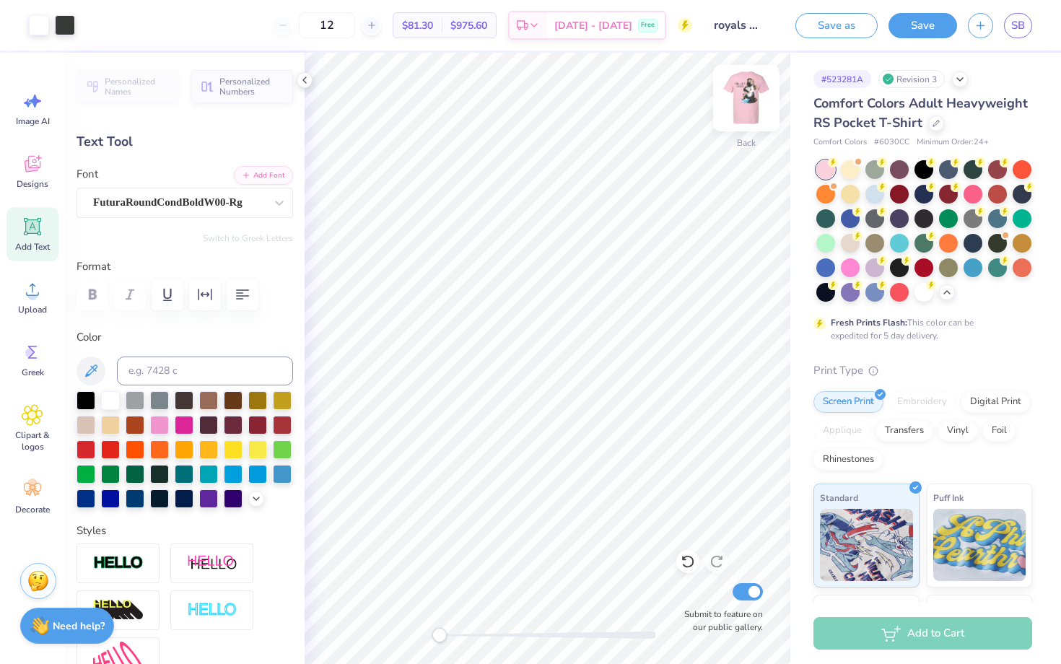
click at [734, 115] on img at bounding box center [746, 98] width 58 height 58
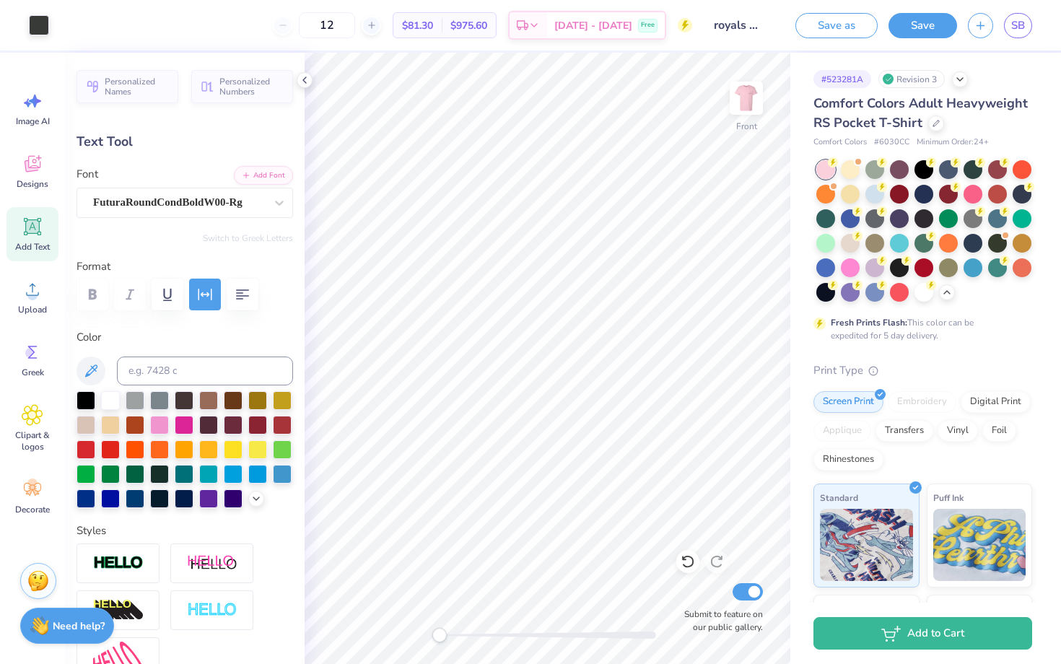
type input "3.74"
type input "0.40"
type input "6.66"
type input "3.74"
type input "0.40"
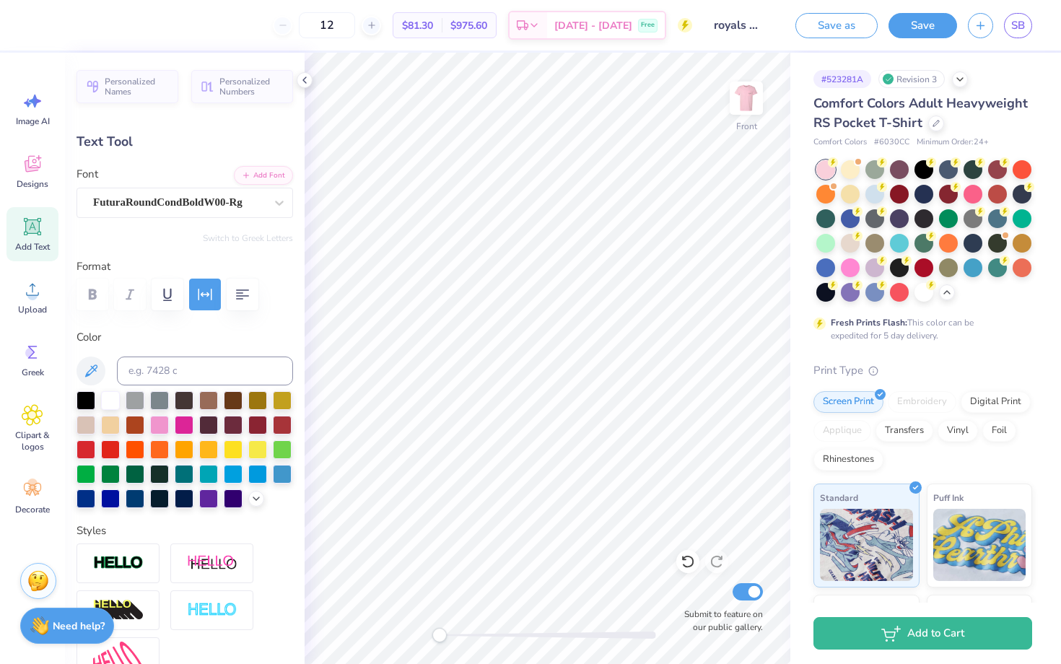
type input "6.55"
type input "0.0"
type textarea "MOM’S DAY"
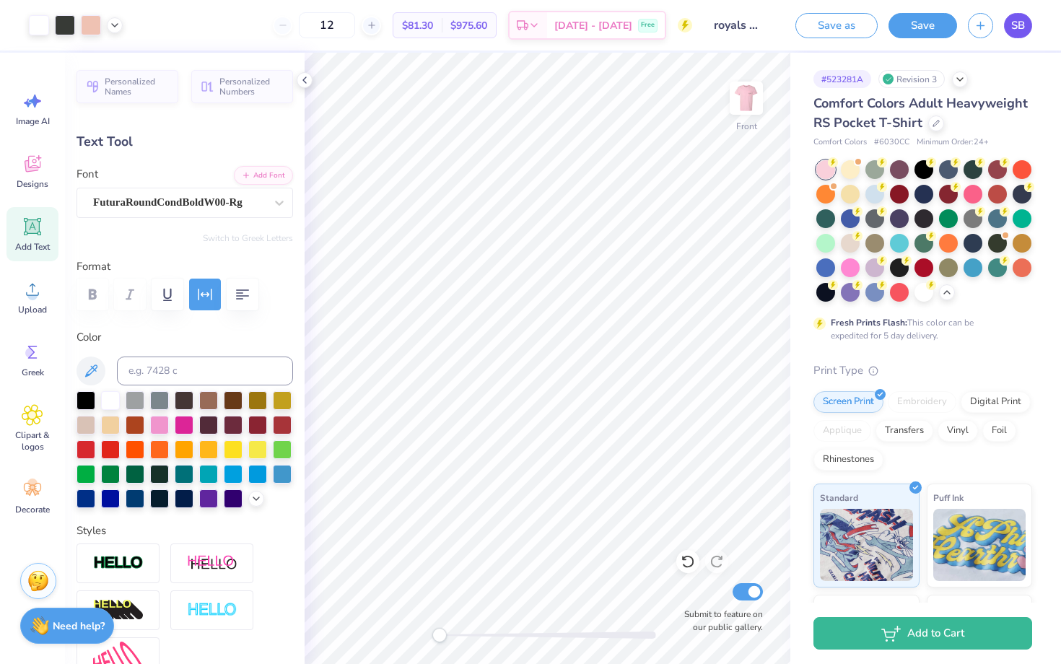
click at [1018, 30] on span "SB" at bounding box center [1018, 25] width 14 height 17
